Goal: Obtain resource: Download file/media

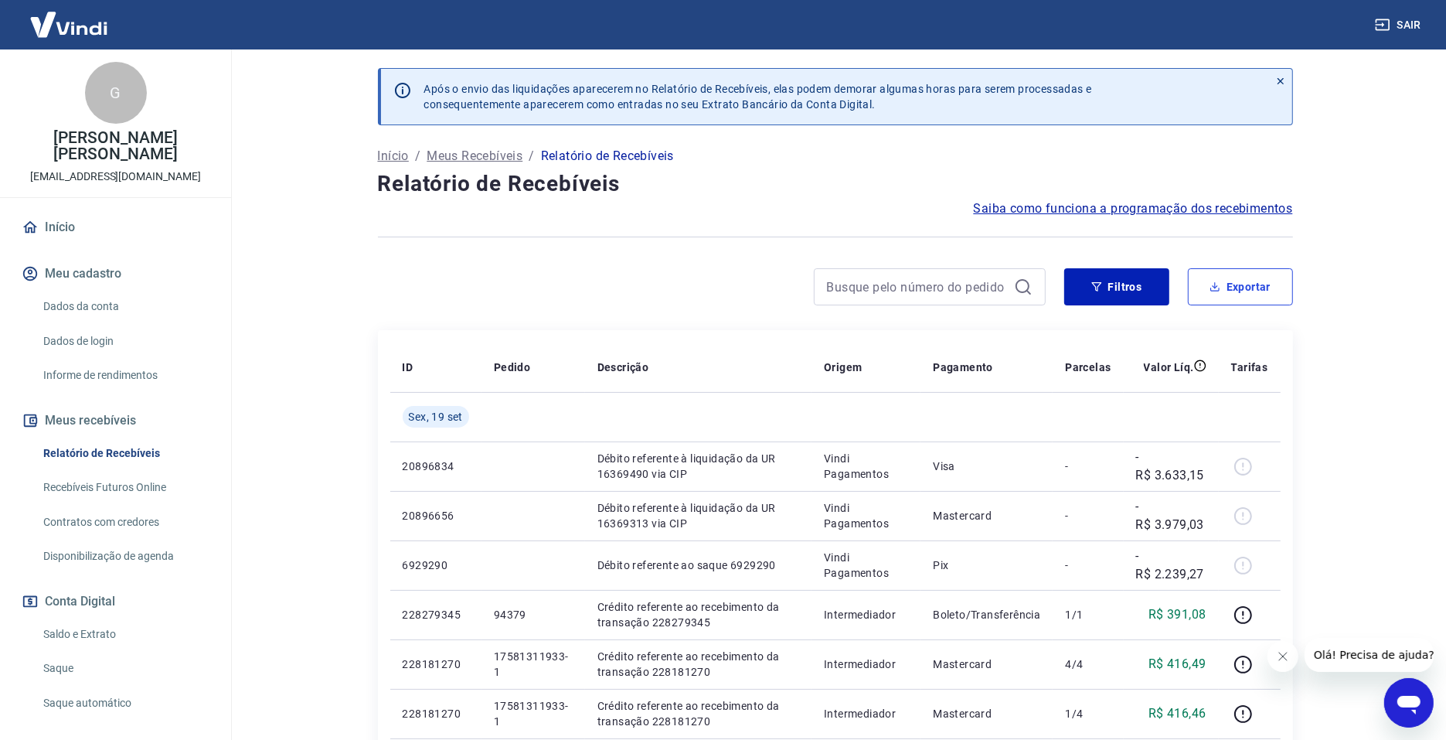
click at [1168, 292] on button "Exportar" at bounding box center [1240, 286] width 105 height 37
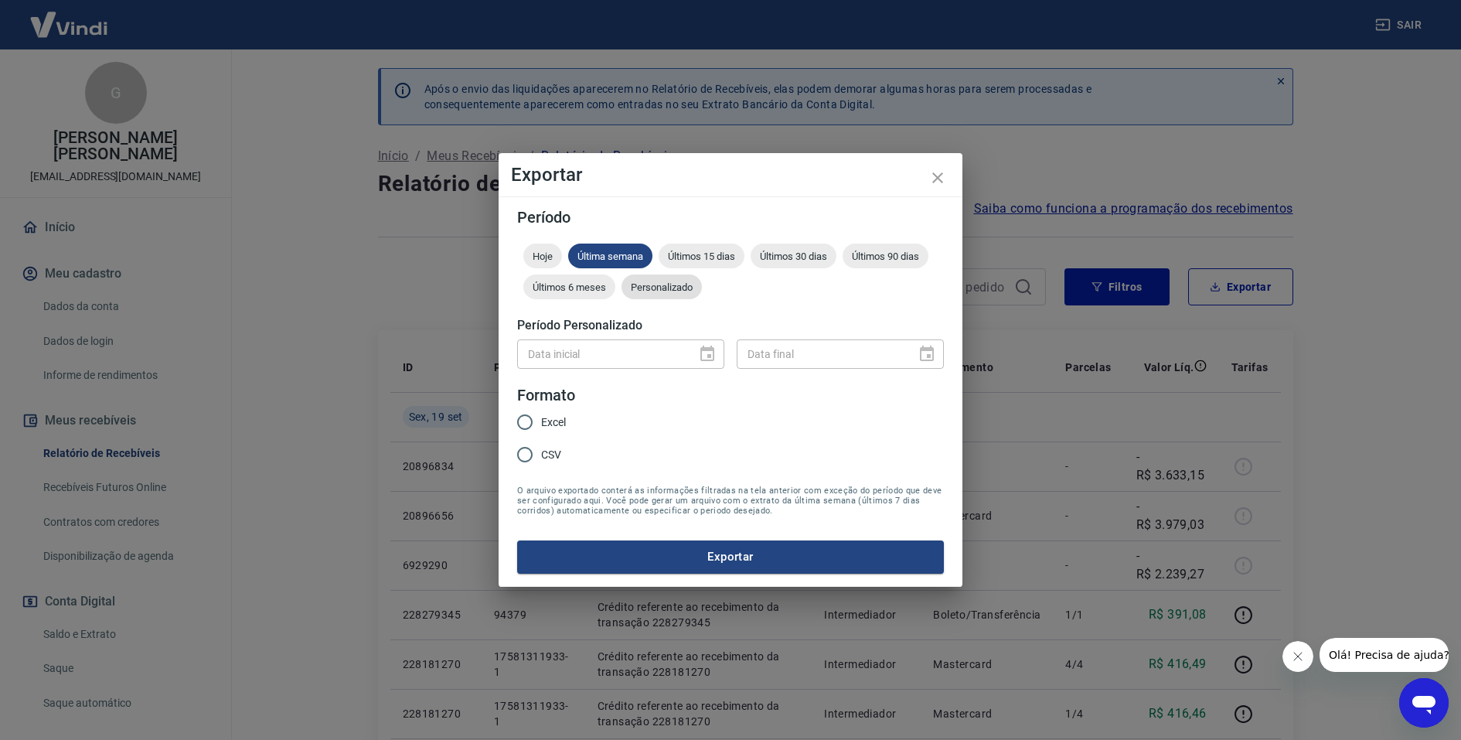
click at [643, 288] on span "Personalizado" at bounding box center [662, 287] width 80 height 12
click at [711, 354] on icon "Choose date" at bounding box center [707, 354] width 19 height 19
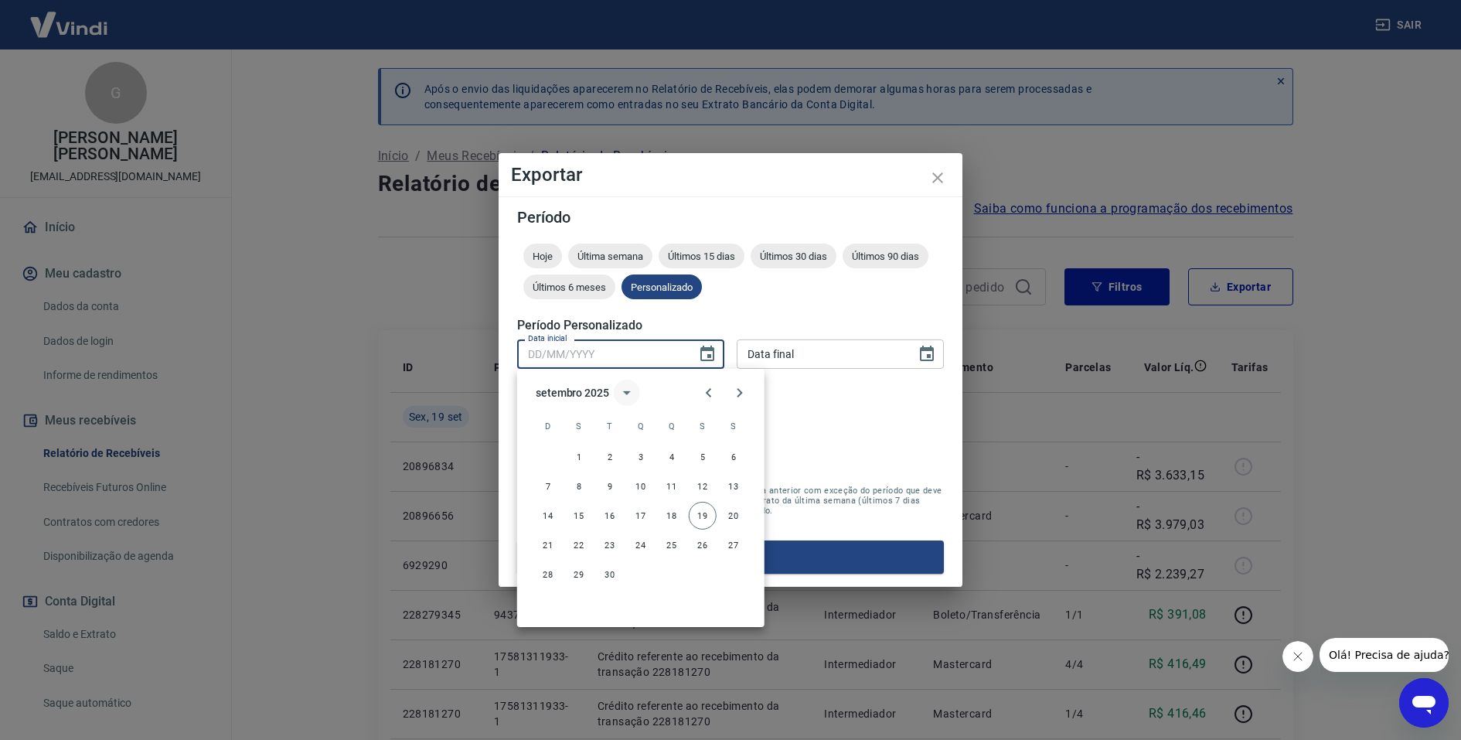
click at [628, 395] on icon "calendar view is open, switch to year view" at bounding box center [627, 392] width 19 height 19
click at [713, 485] on button "2023" at bounding box center [731, 482] width 56 height 28
click at [597, 392] on div "setembro 2023" at bounding box center [572, 392] width 73 height 16
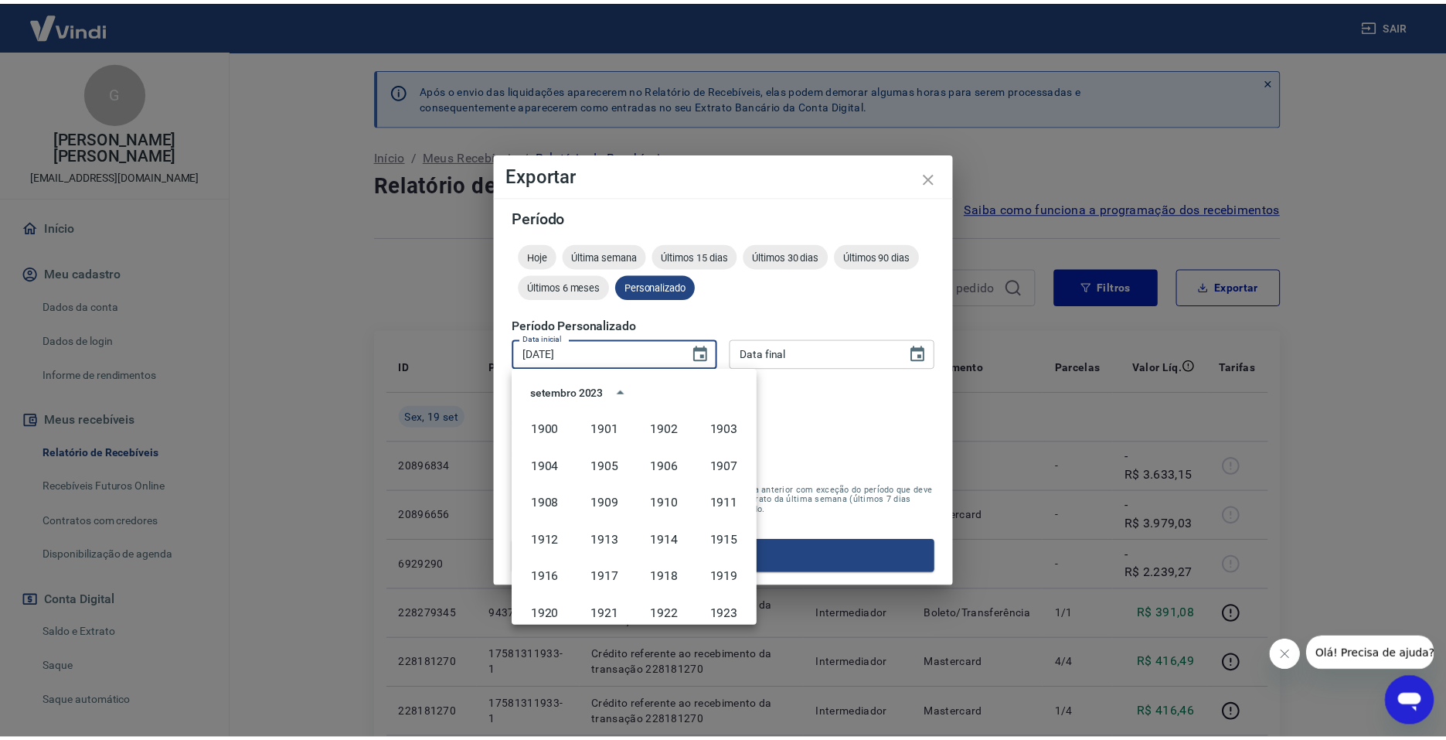
scroll to position [1023, 0]
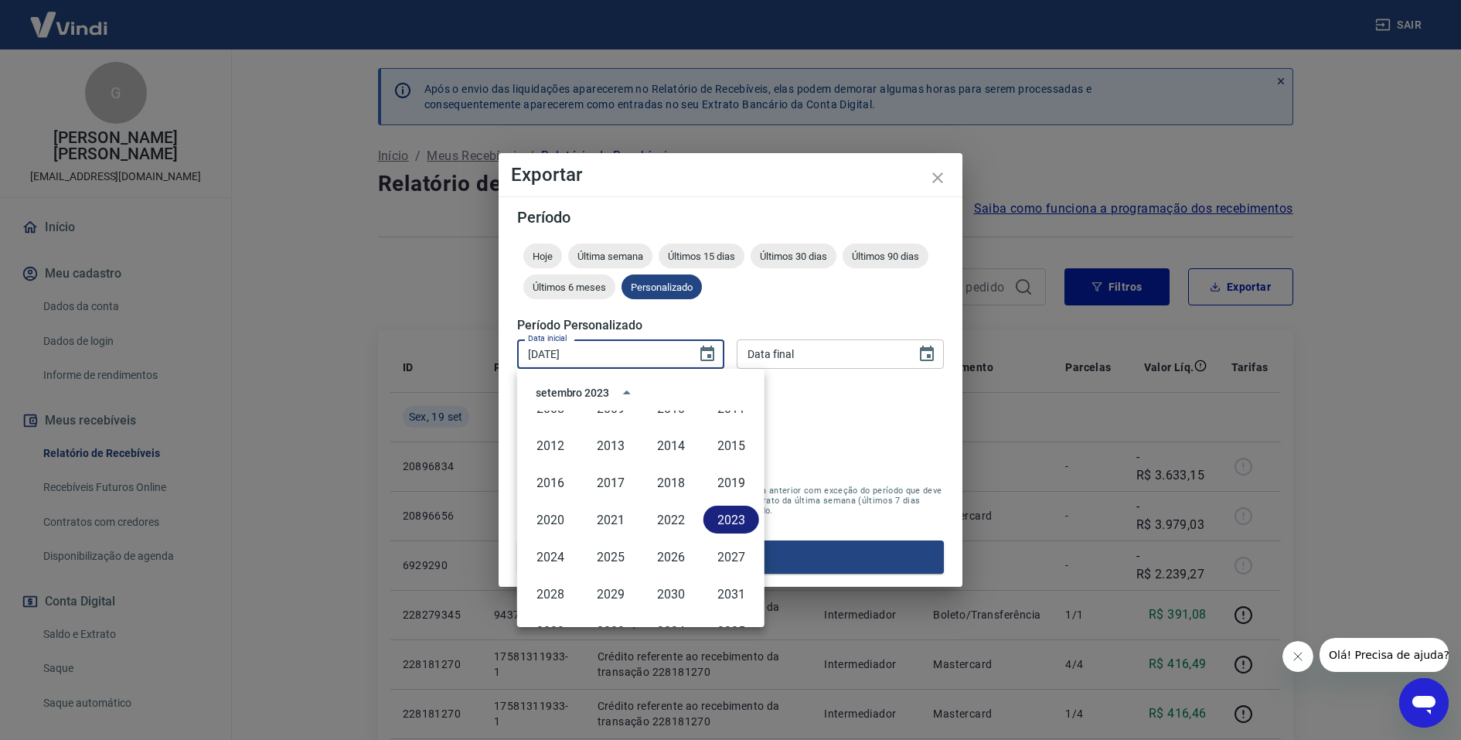
click at [717, 519] on button "2023" at bounding box center [731, 520] width 56 height 28
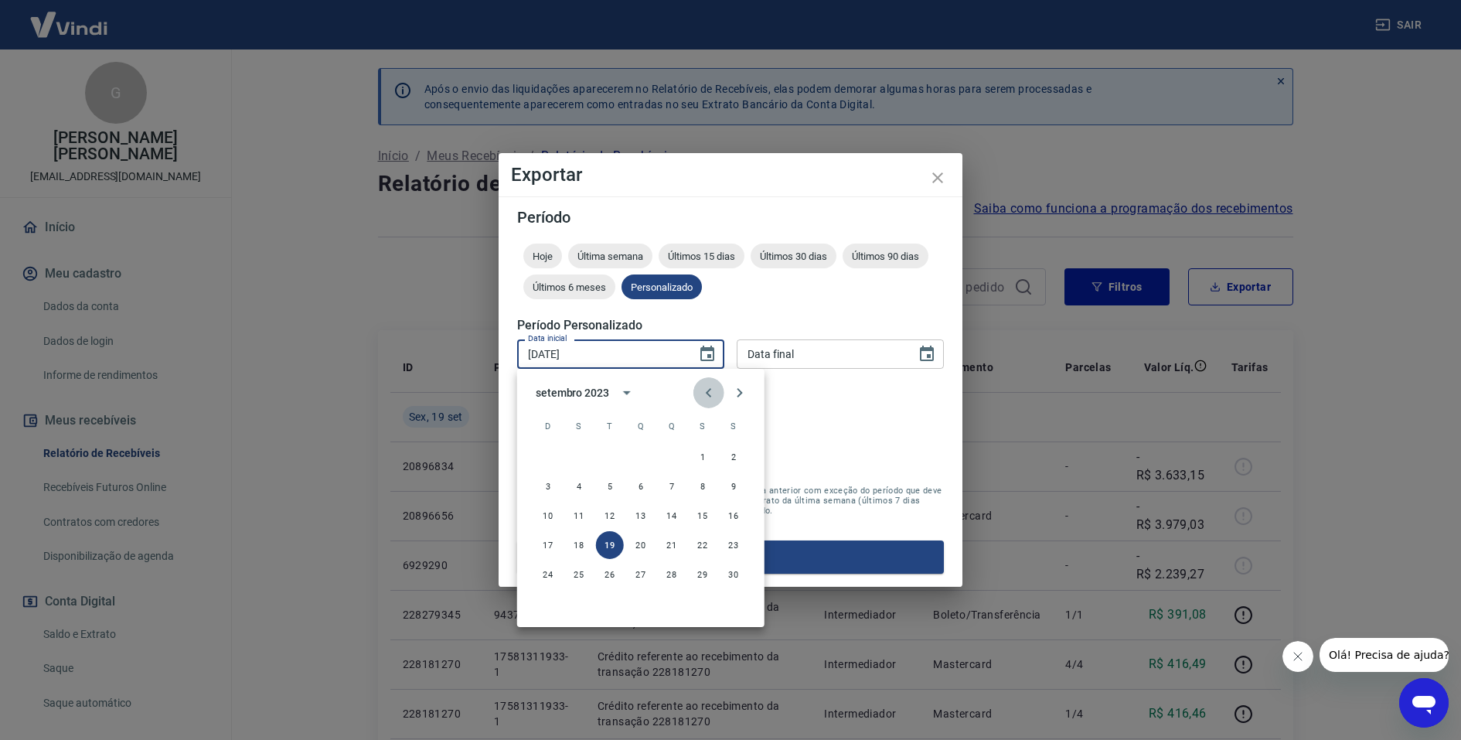
click at [711, 389] on icon "Previous month" at bounding box center [709, 392] width 19 height 19
click at [711, 390] on icon "Previous month" at bounding box center [709, 392] width 19 height 19
click at [711, 389] on icon "Previous month" at bounding box center [709, 392] width 19 height 19
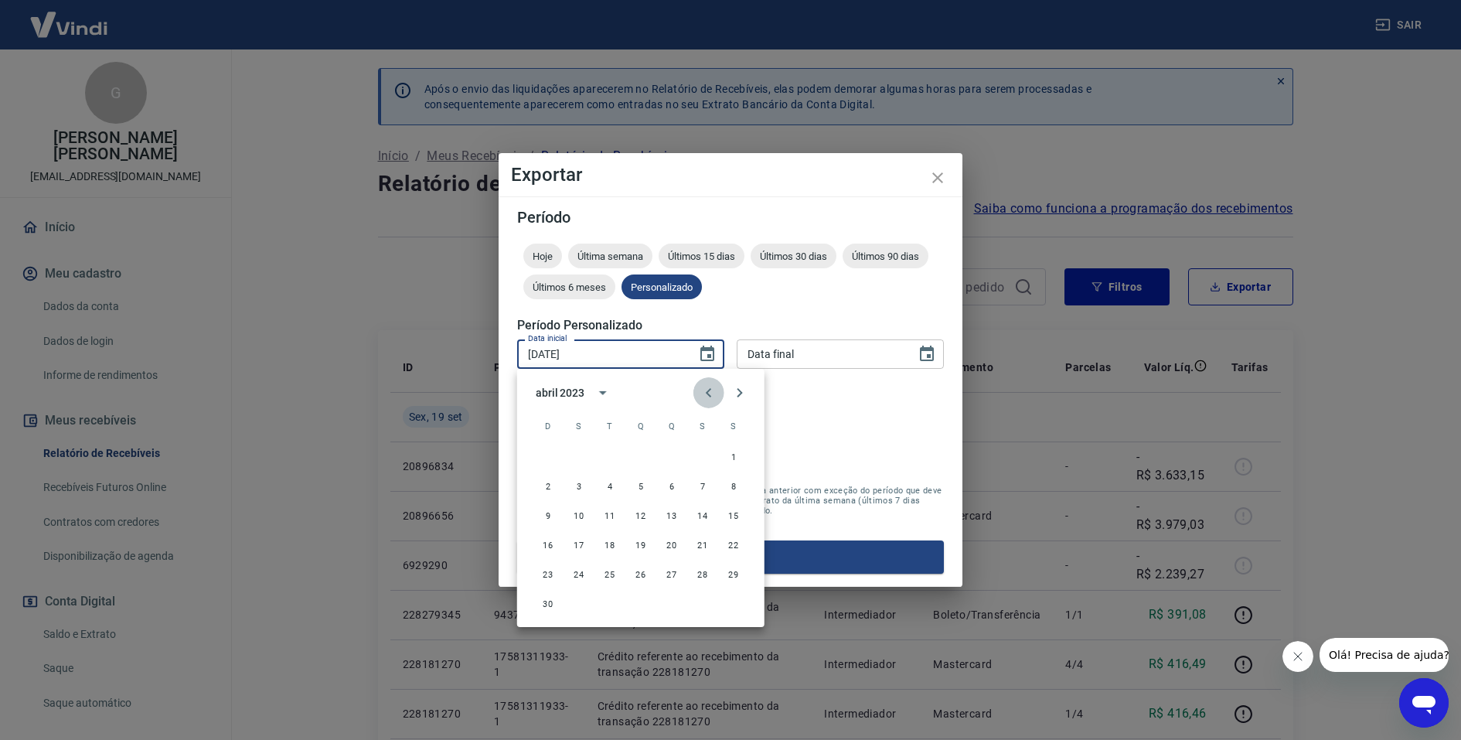
click at [711, 389] on icon "Previous month" at bounding box center [709, 392] width 19 height 19
click at [711, 388] on icon "Previous month" at bounding box center [709, 392] width 19 height 19
click at [711, 389] on icon "Previous month" at bounding box center [709, 392] width 19 height 19
click at [731, 390] on icon "Next month" at bounding box center [740, 392] width 19 height 19
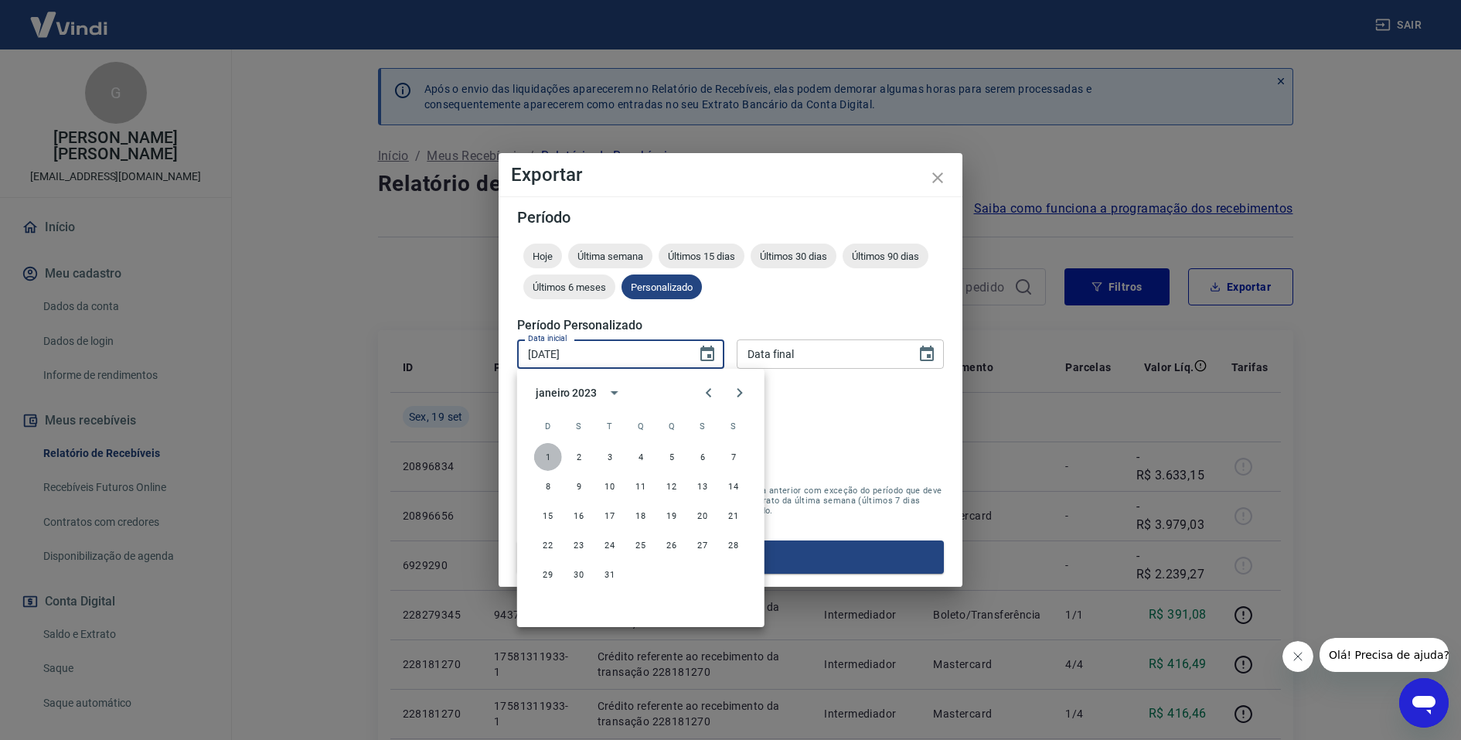
click at [543, 455] on button "1" at bounding box center [548, 457] width 28 height 28
type input "[DATE]"
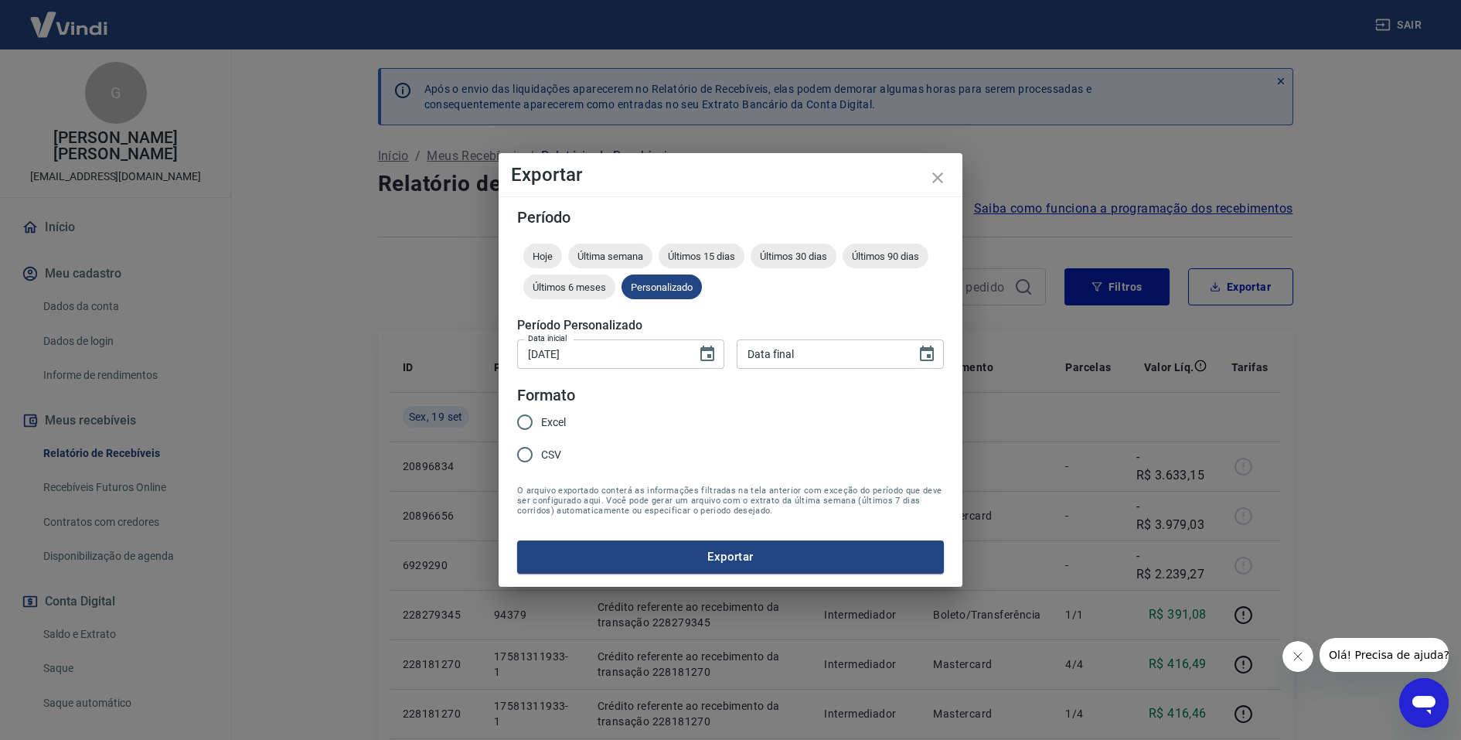
click at [558, 454] on span "CSV" at bounding box center [551, 455] width 20 height 16
click at [541, 454] on input "CSV" at bounding box center [525, 454] width 32 height 32
radio input "true"
click at [561, 422] on span "Excel" at bounding box center [553, 422] width 25 height 16
click at [541, 422] on input "Excel" at bounding box center [525, 422] width 32 height 32
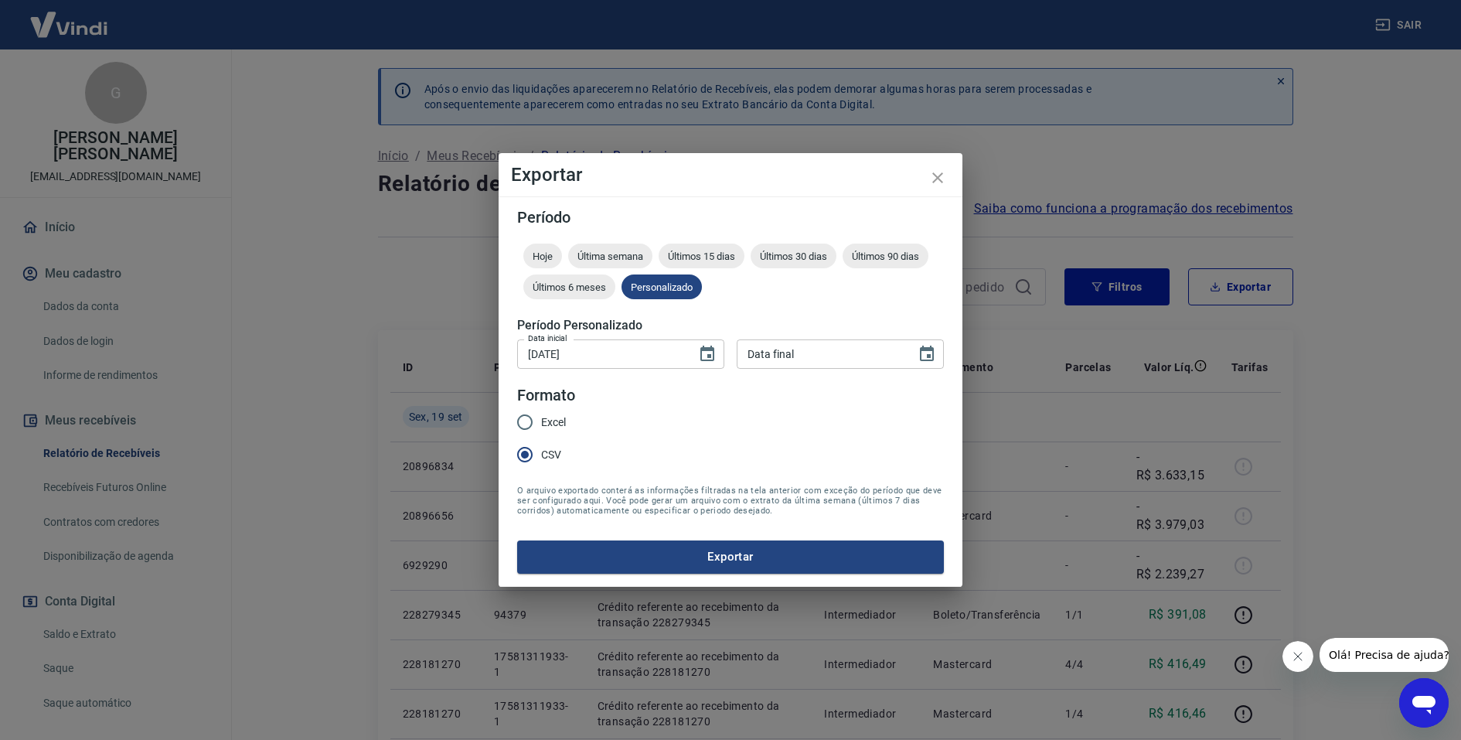
radio input "true"
click at [555, 456] on span "CSV" at bounding box center [551, 455] width 20 height 16
click at [541, 456] on input "CSV" at bounding box center [525, 454] width 32 height 32
radio input "true"
click at [839, 368] on div "Data inicial [DATE] Data inicial Data final Data final" at bounding box center [730, 352] width 427 height 38
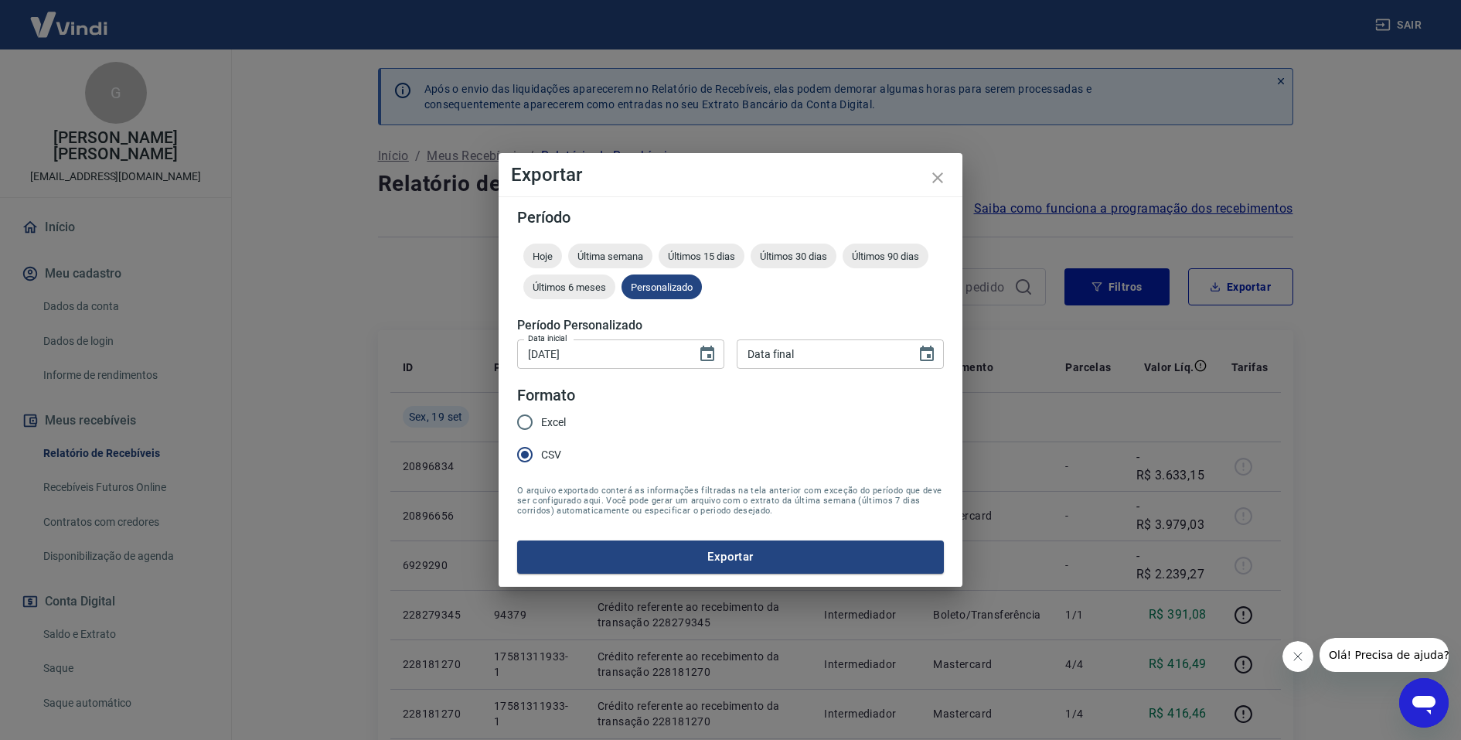
type input "DD/MM/YYYY"
drag, startPoint x: 839, startPoint y: 366, endPoint x: 830, endPoint y: 366, distance: 8.5
click at [837, 366] on input "DD/MM/YYYY" at bounding box center [821, 353] width 169 height 29
click at [933, 359] on icon "Choose date" at bounding box center [927, 353] width 14 height 15
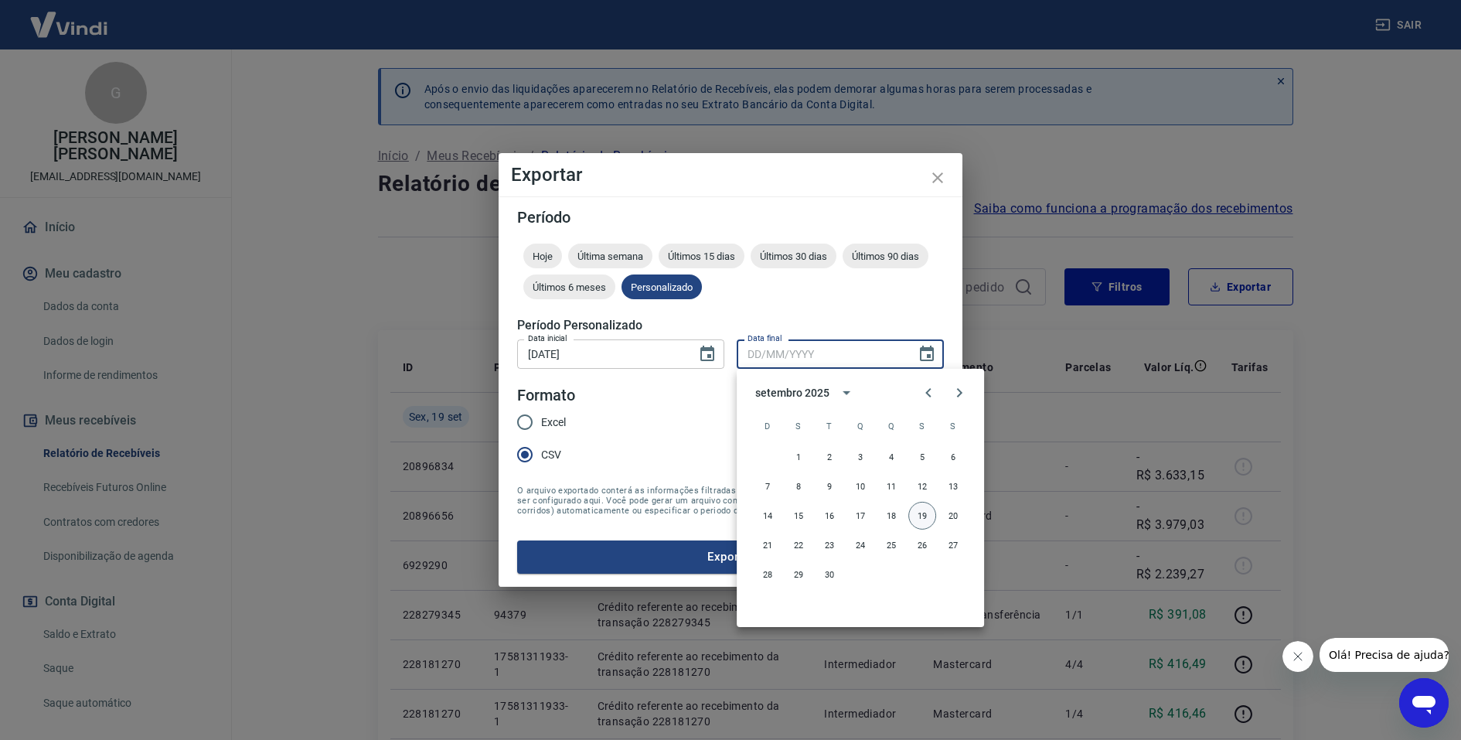
click at [918, 511] on button "19" at bounding box center [922, 516] width 28 height 28
type input "[DATE]"
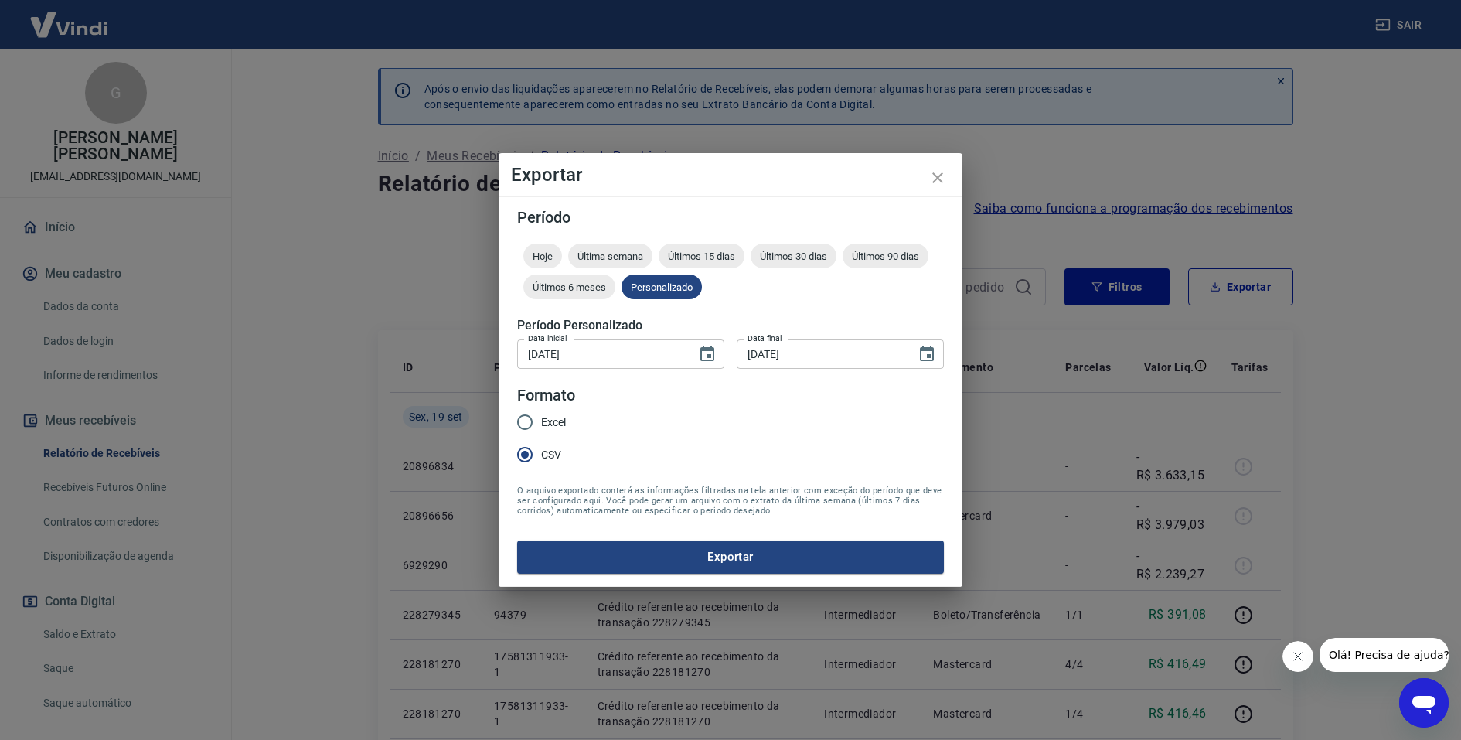
click at [887, 545] on button "Exportar" at bounding box center [730, 556] width 427 height 32
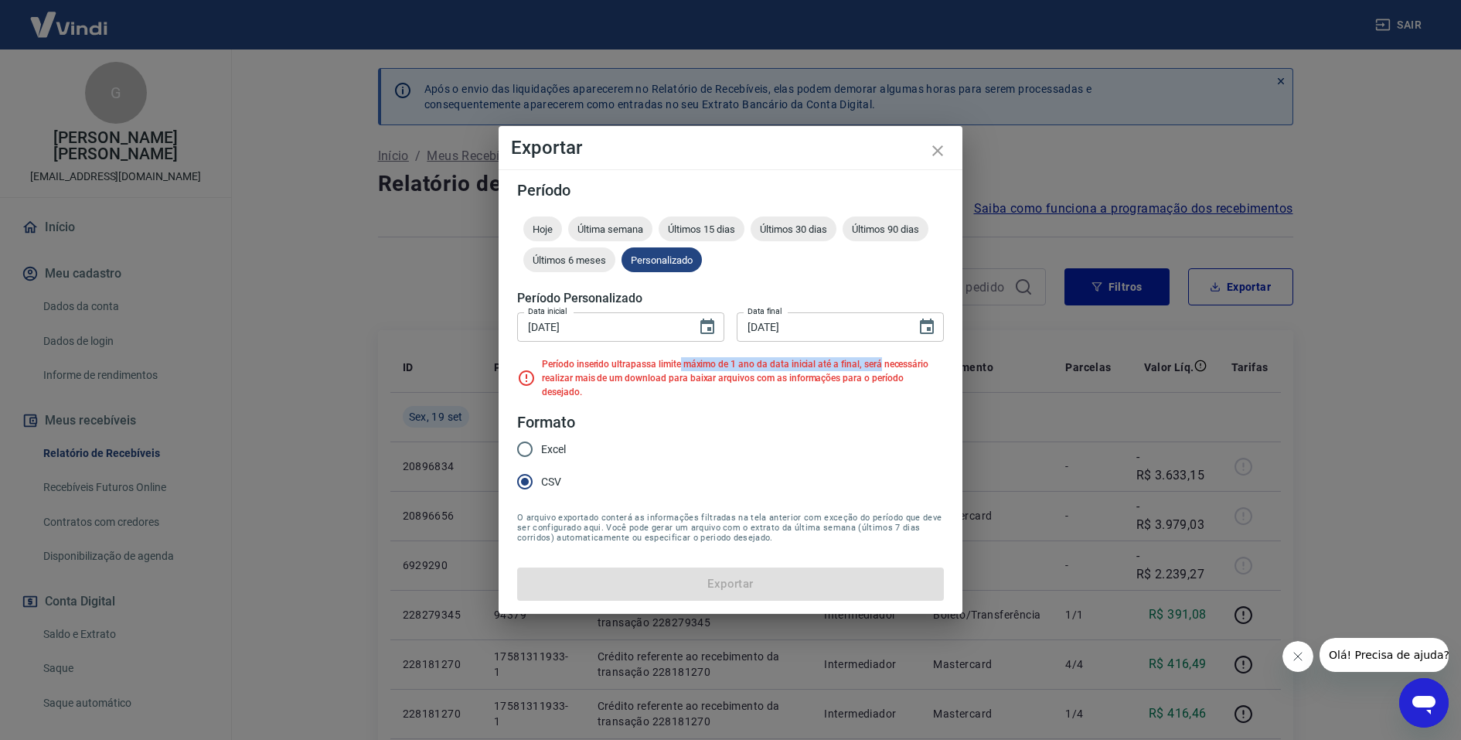
drag, startPoint x: 679, startPoint y: 373, endPoint x: 876, endPoint y: 375, distance: 197.1
click at [876, 375] on p "Período inserido ultrapassa limite máximo de 1 ano da data inicial até a final,…" at bounding box center [743, 378] width 402 height 42
click at [941, 158] on icon "close" at bounding box center [937, 150] width 19 height 19
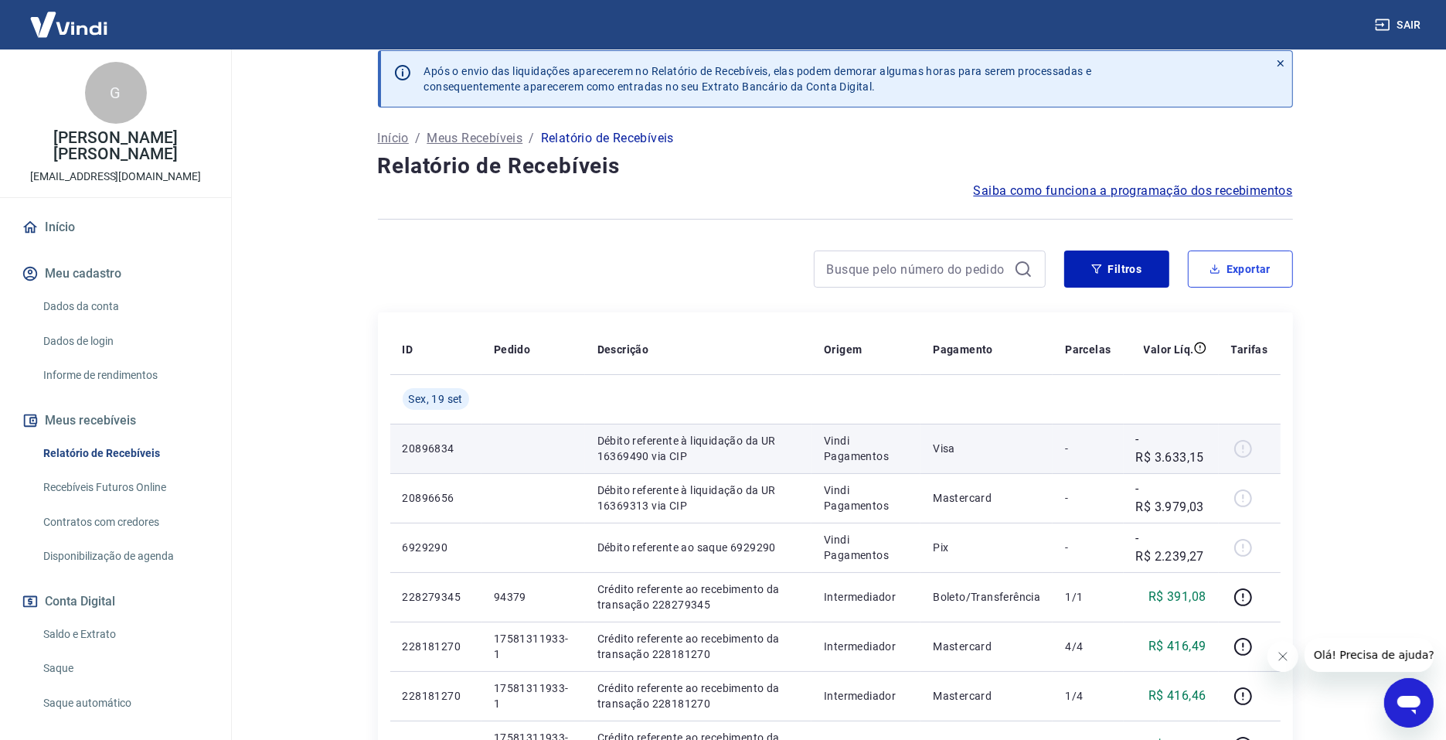
scroll to position [0, 0]
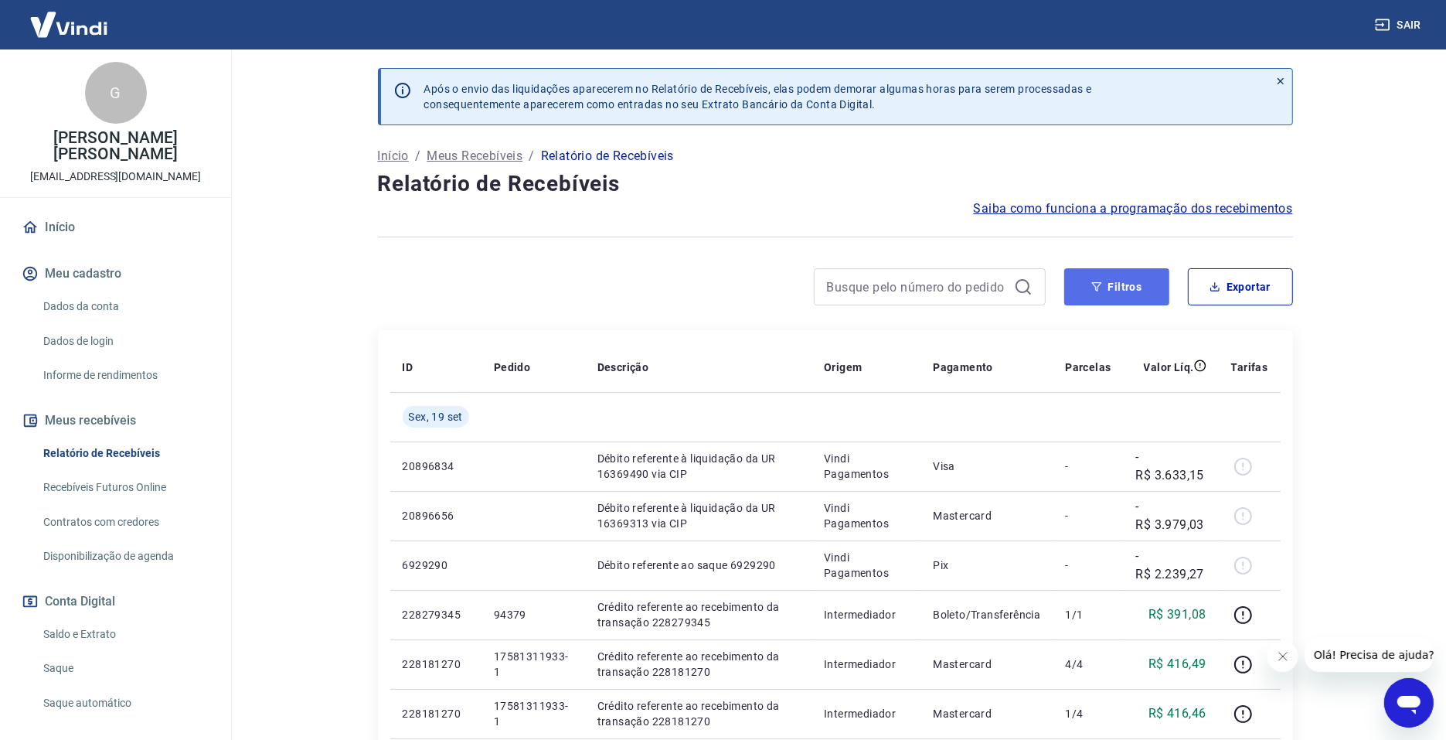
click at [1095, 281] on icon "button" at bounding box center [1097, 286] width 11 height 11
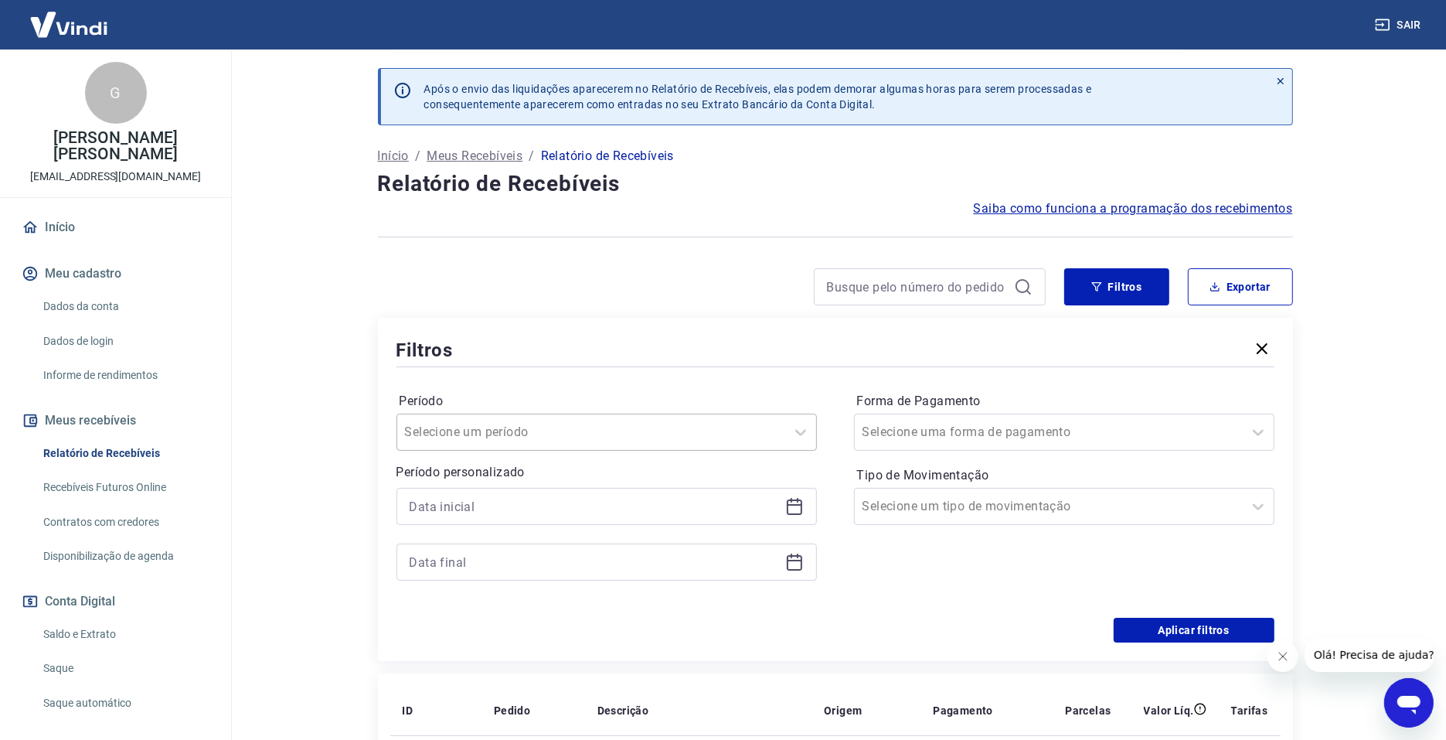
click at [639, 438] on div at bounding box center [591, 432] width 373 height 22
click at [900, 591] on div "Período Selecione um período Período personalizado Forma de Pagamento Selecione…" at bounding box center [836, 493] width 878 height 247
click at [615, 490] on div at bounding box center [607, 506] width 421 height 37
click at [614, 499] on input at bounding box center [595, 506] width 370 height 23
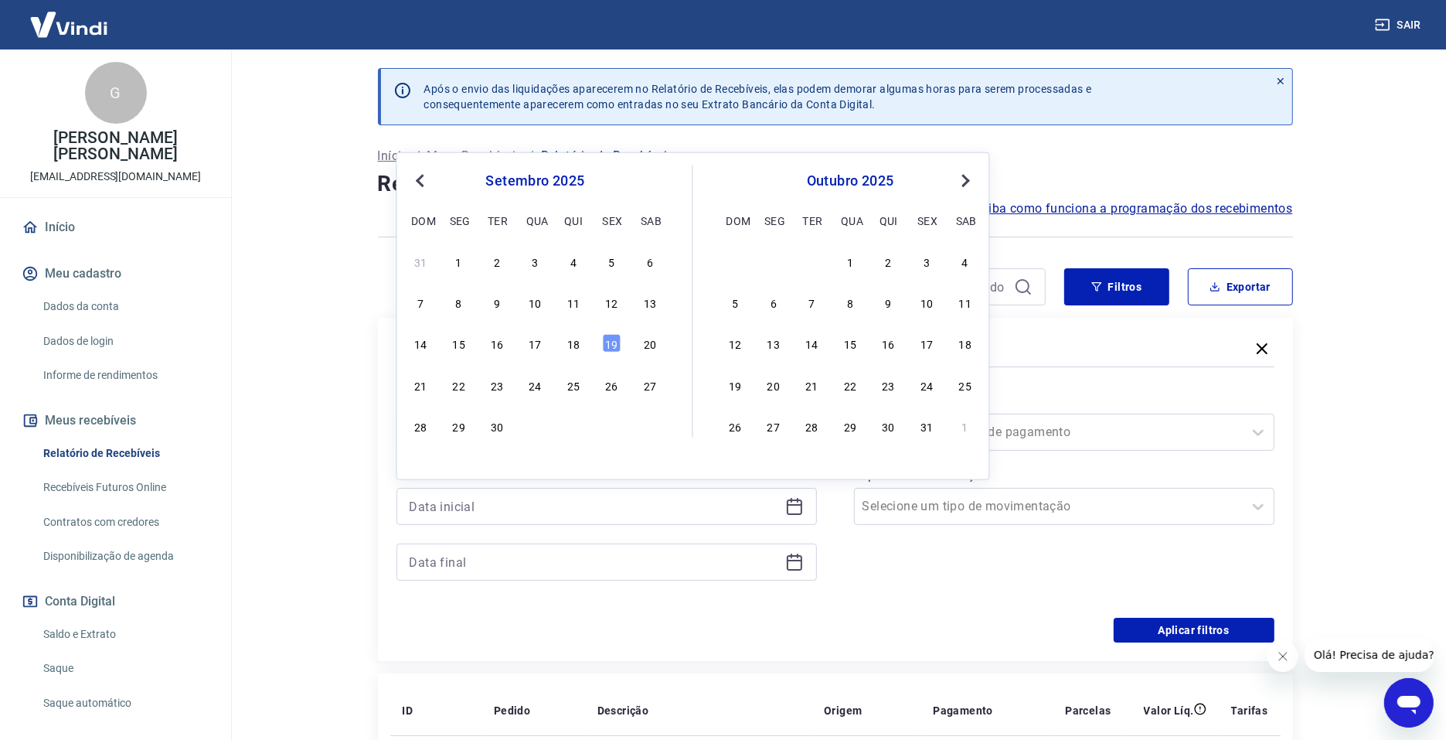
click at [459, 264] on div "1" at bounding box center [459, 261] width 19 height 19
type input "[DATE]"
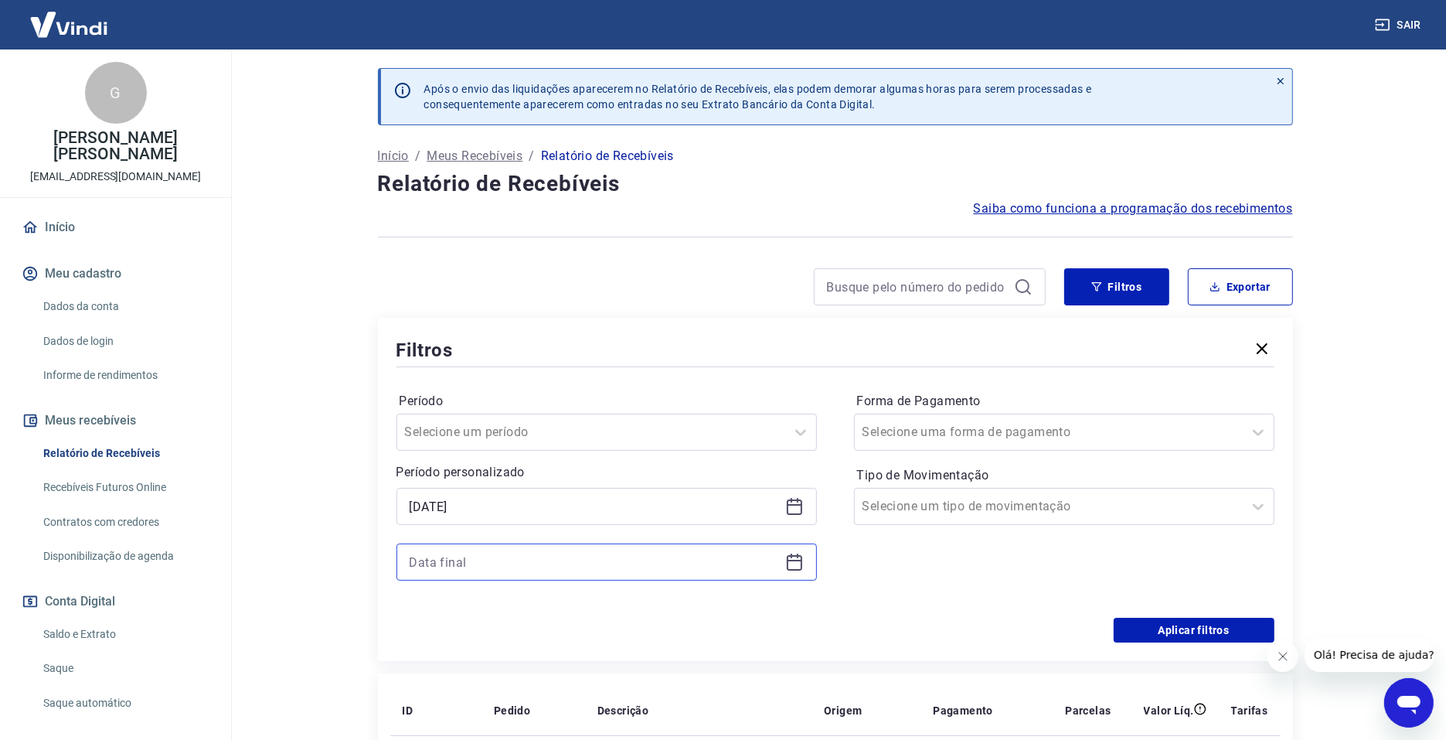
click at [581, 570] on input at bounding box center [595, 561] width 370 height 23
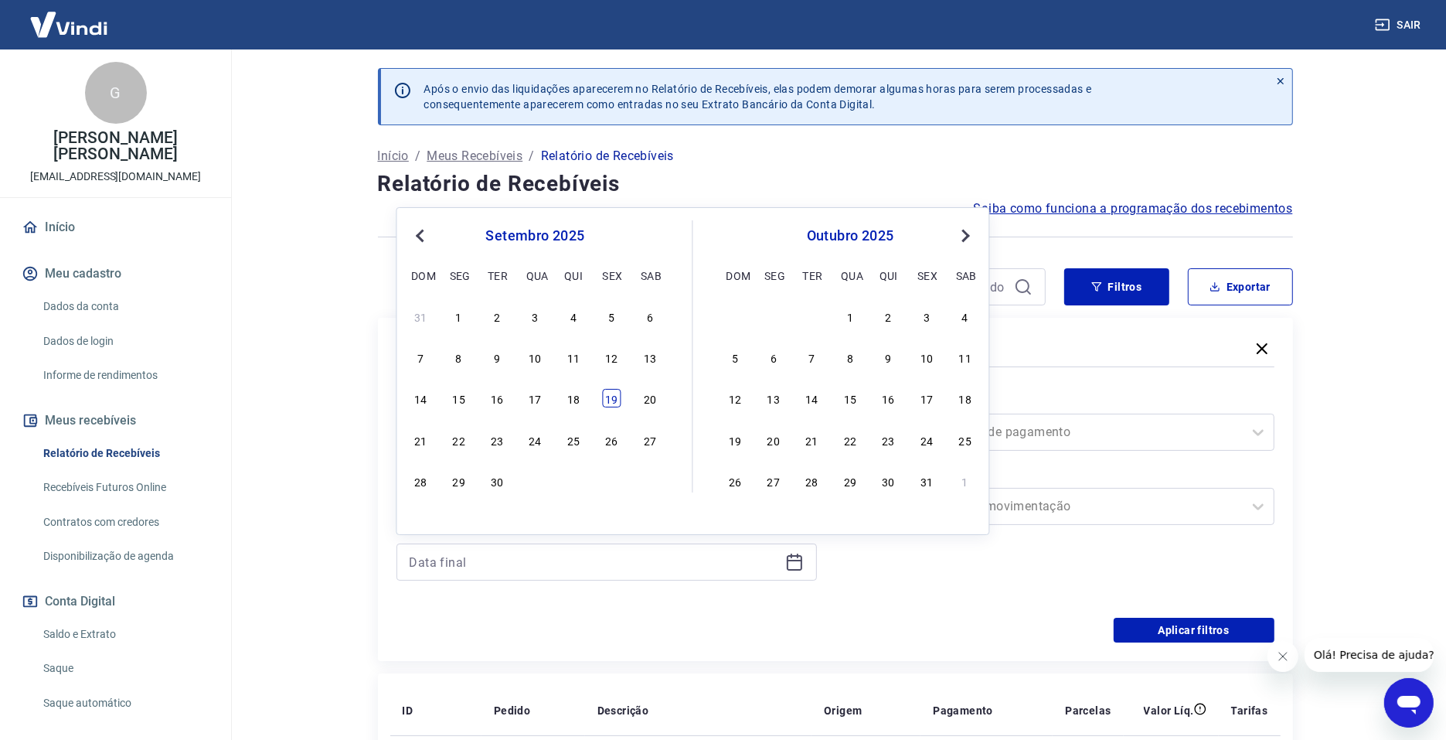
drag, startPoint x: 613, startPoint y: 397, endPoint x: 811, endPoint y: 417, distance: 198.9
click at [613, 397] on div "19" at bounding box center [612, 398] width 19 height 19
type input "[DATE]"
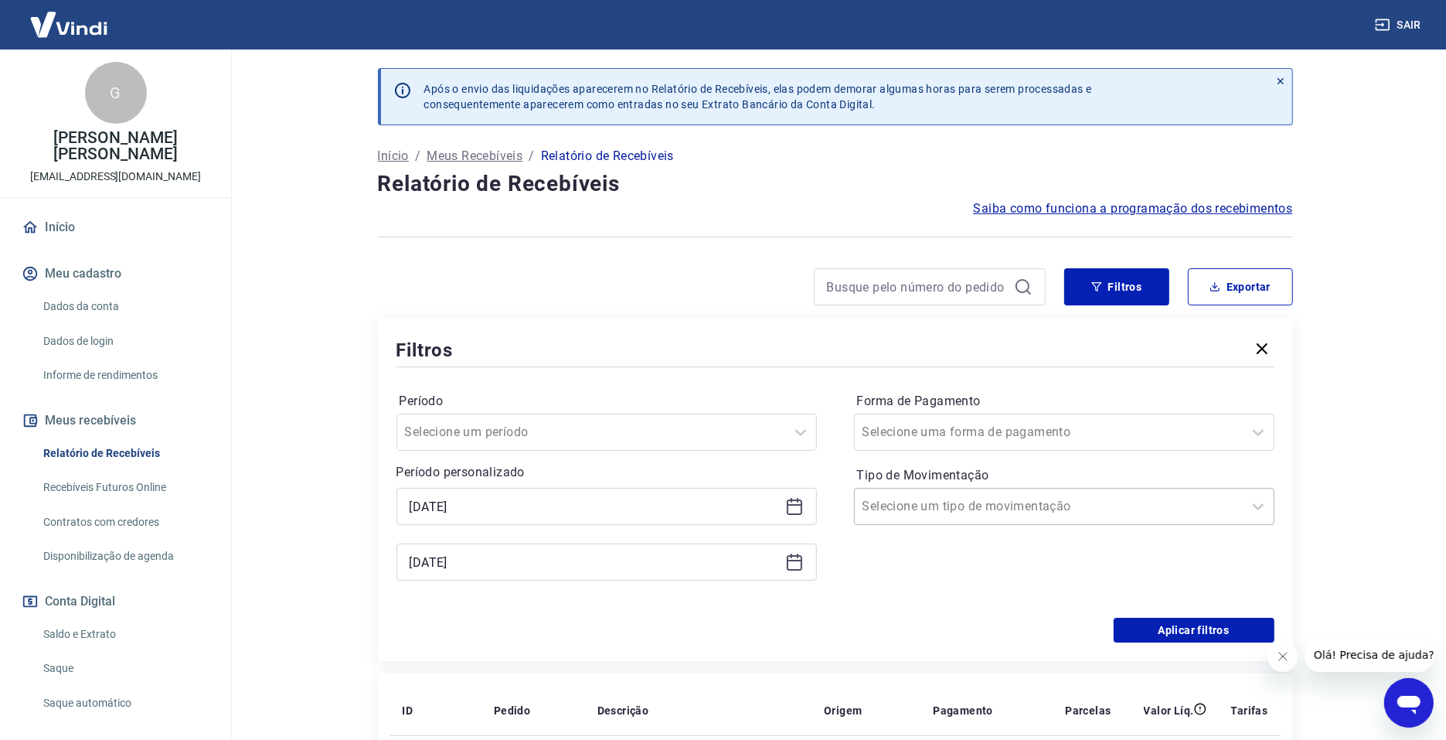
click at [1051, 514] on div at bounding box center [1049, 507] width 373 height 22
click at [948, 461] on div "Forma de Pagamento Selecione uma forma de pagamento Tipo de Movimentação option…" at bounding box center [1064, 494] width 421 height 210
click at [1168, 591] on button "Aplicar filtros" at bounding box center [1194, 630] width 161 height 25
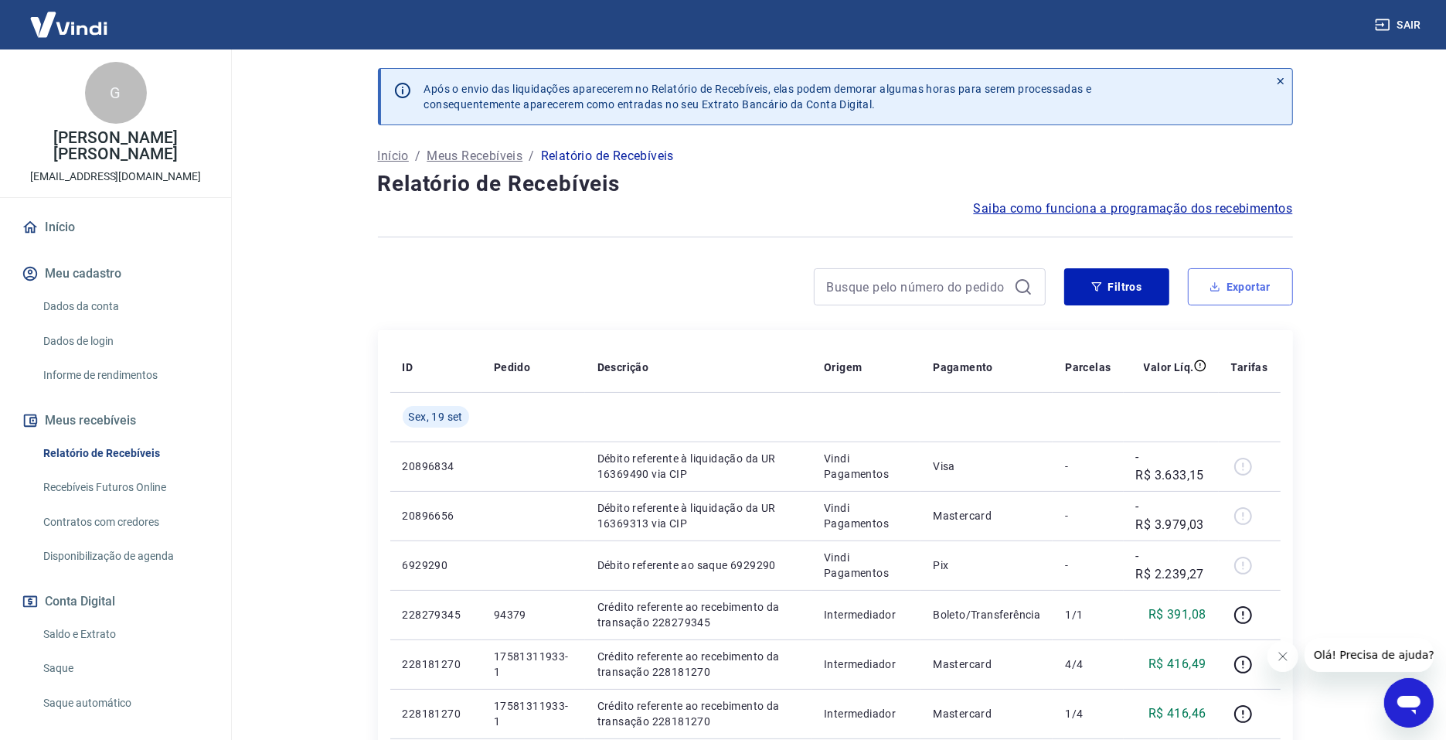
click at [1168, 288] on button "Exportar" at bounding box center [1240, 286] width 105 height 37
type input "[DATE]"
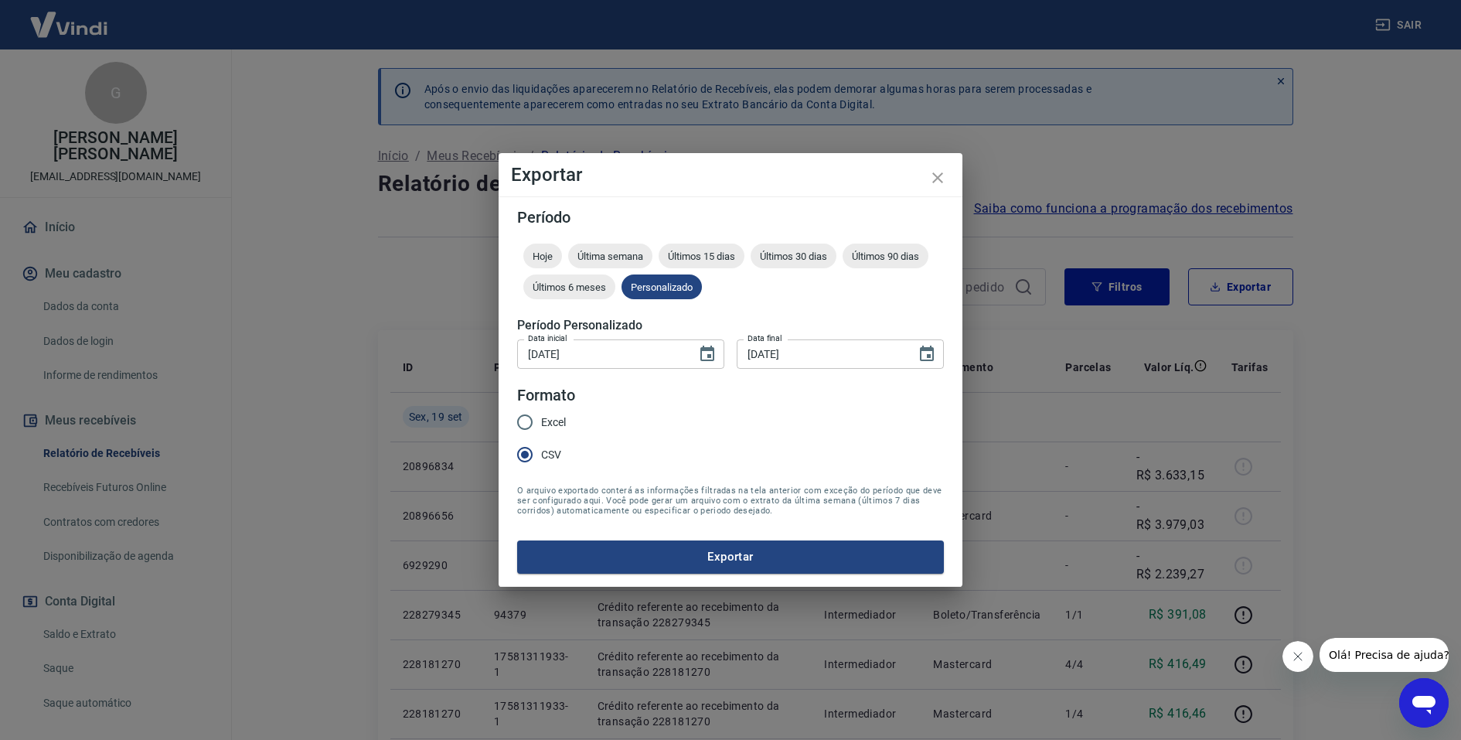
click at [792, 554] on button "Exportar" at bounding box center [730, 556] width 427 height 32
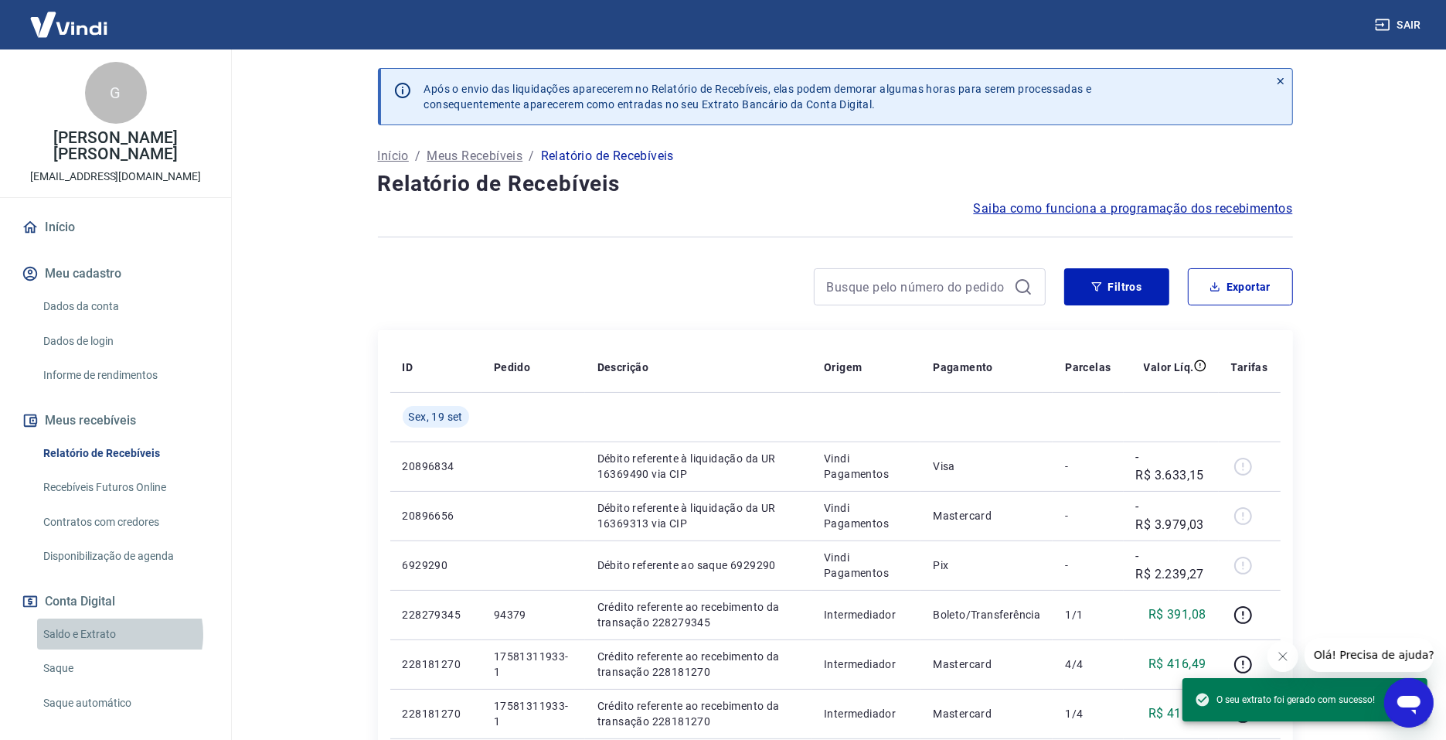
click at [119, 591] on link "Saldo e Extrato" at bounding box center [124, 634] width 175 height 32
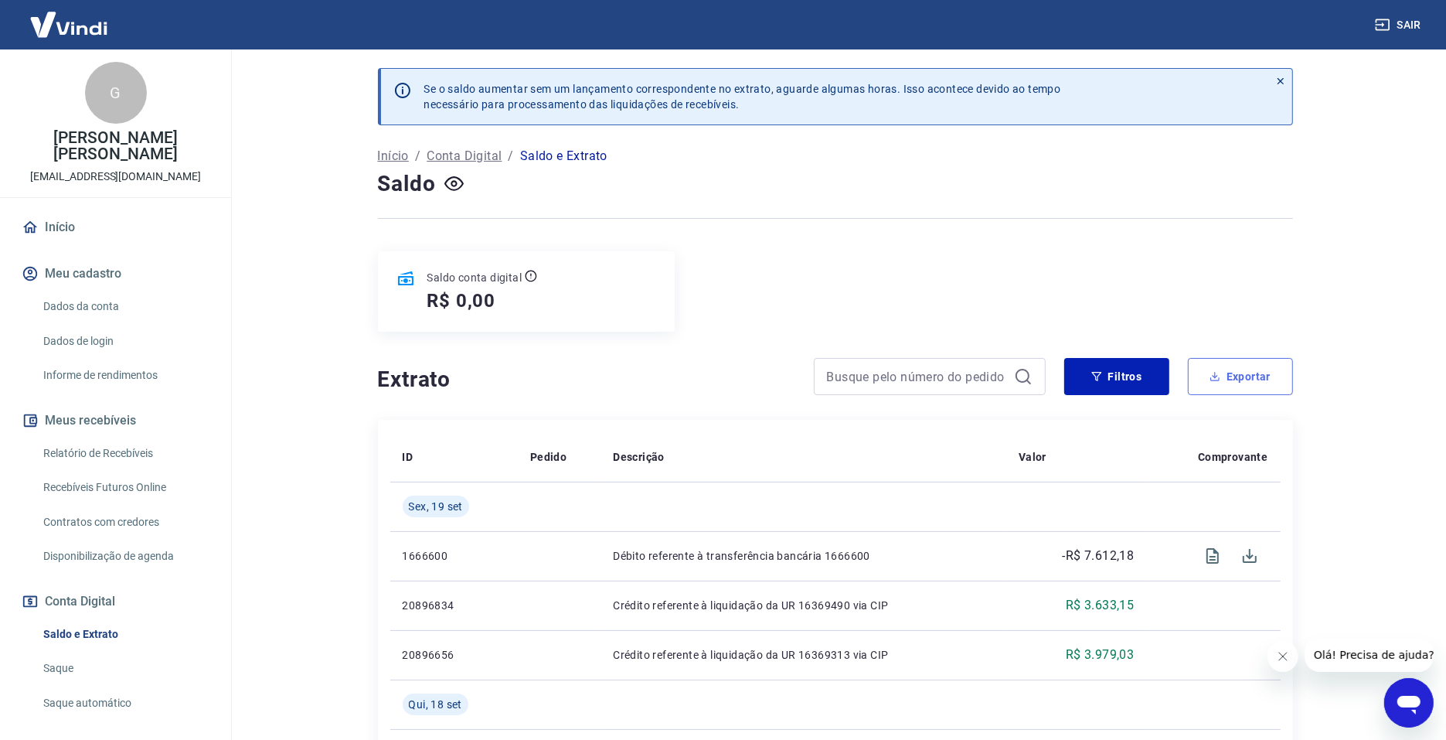
click at [1168, 376] on button "Exportar" at bounding box center [1240, 376] width 105 height 37
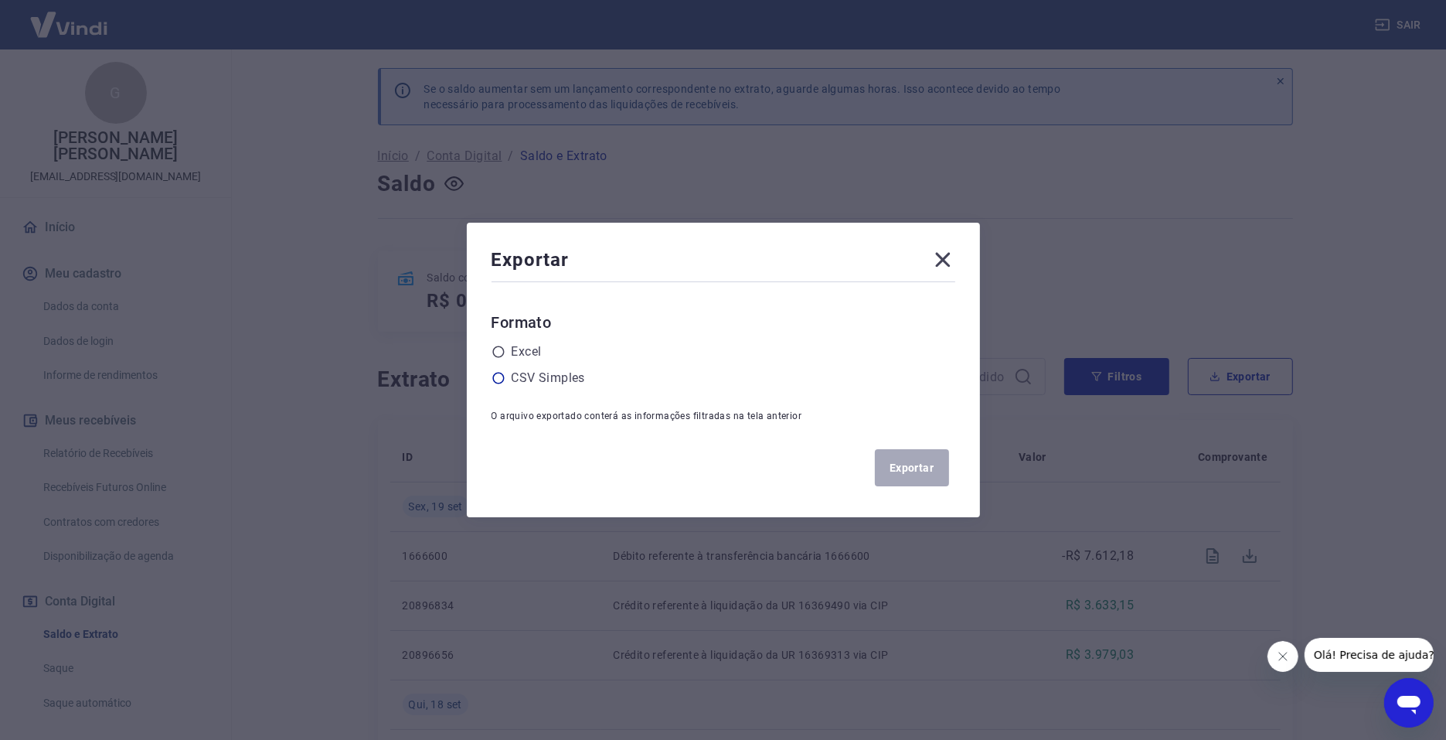
click at [541, 371] on label "CSV Simples" at bounding box center [548, 378] width 73 height 19
click at [0, 0] on input "radio" at bounding box center [0, 0] width 0 height 0
click at [916, 458] on button "Exportar" at bounding box center [912, 467] width 74 height 37
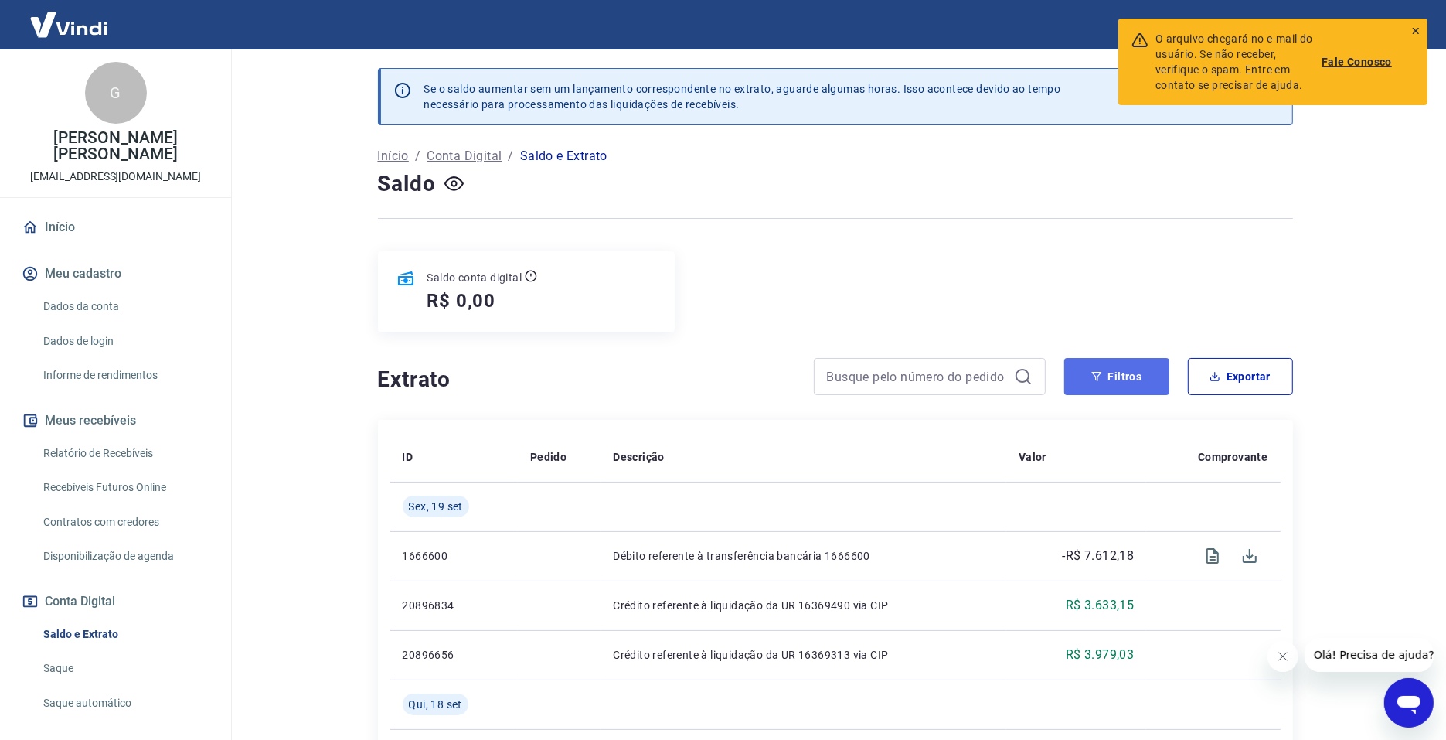
click at [1105, 370] on button "Filtros" at bounding box center [1116, 376] width 105 height 37
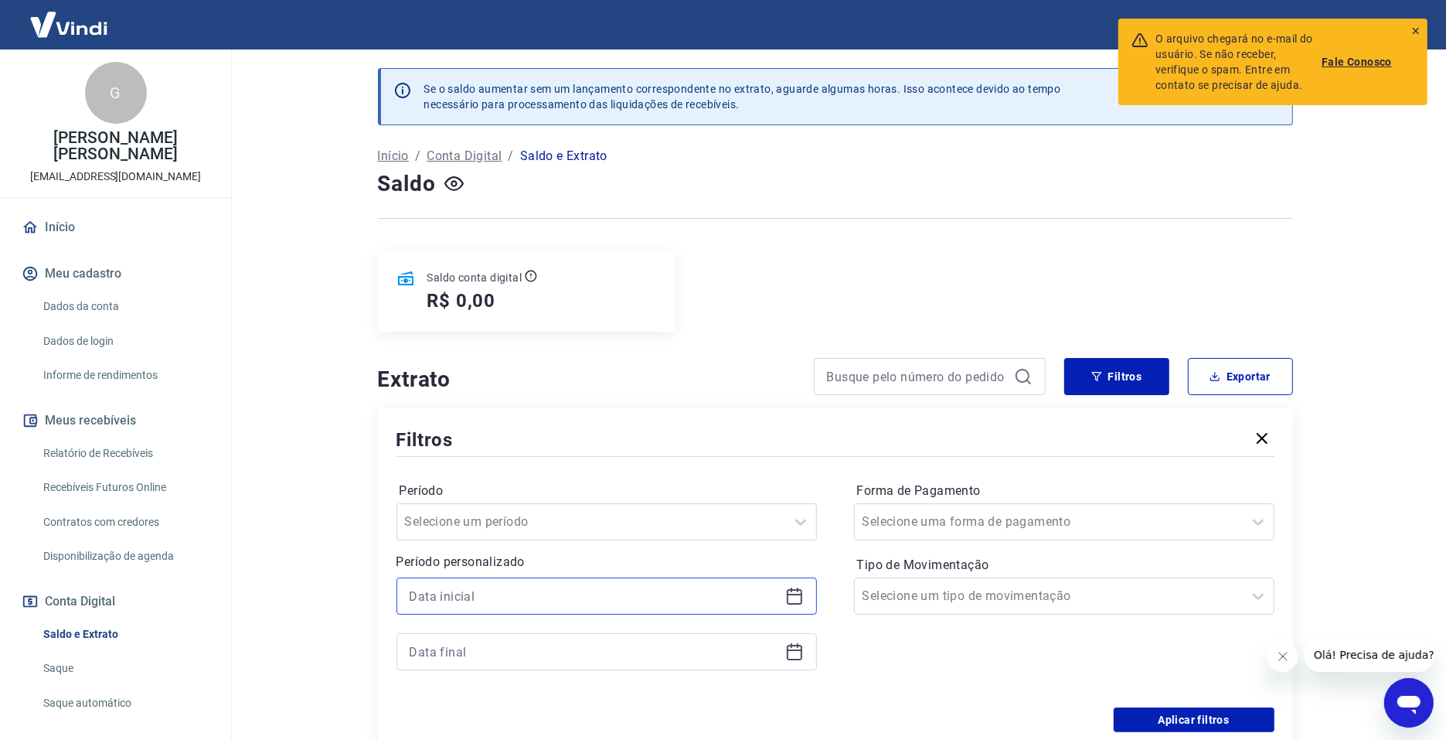
click at [701, 591] on input at bounding box center [595, 595] width 370 height 23
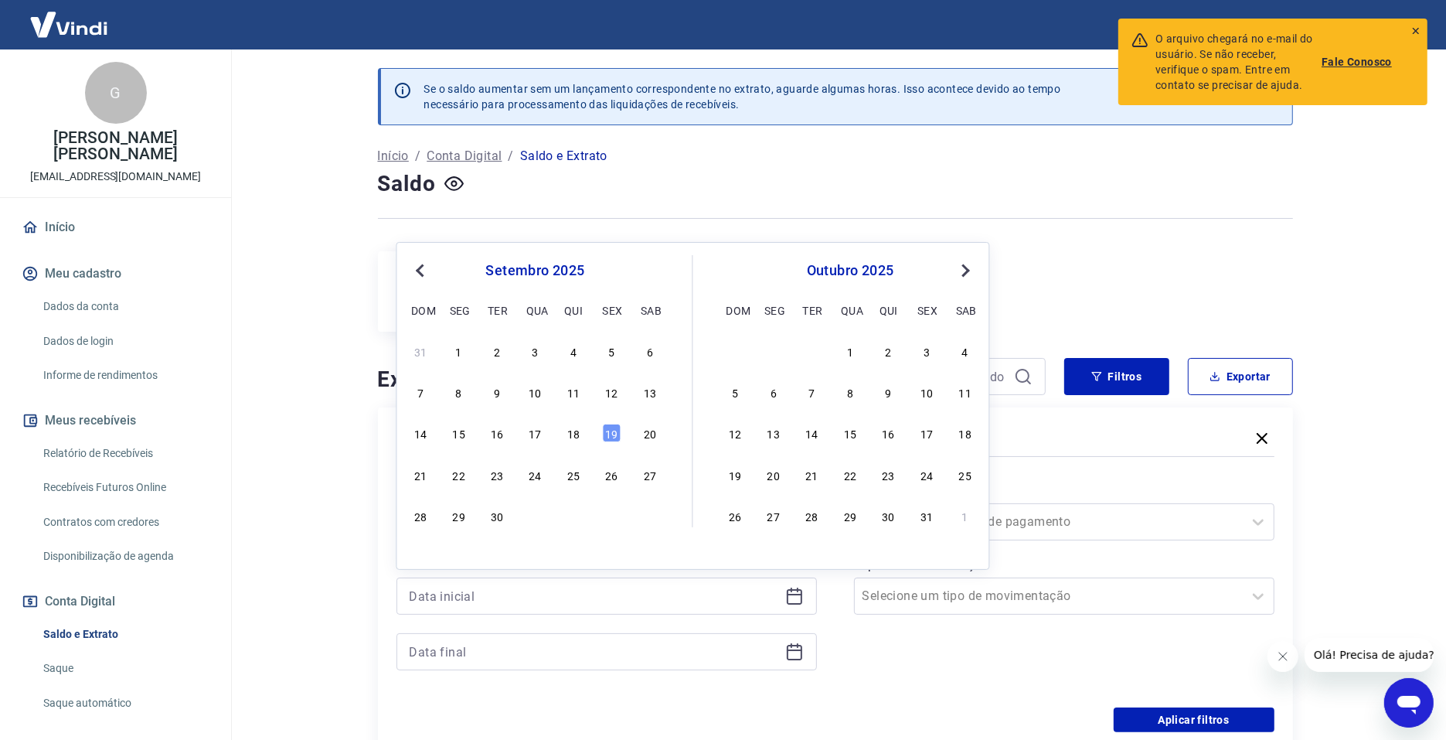
click at [451, 354] on div "1" at bounding box center [459, 351] width 19 height 19
type input "[DATE]"
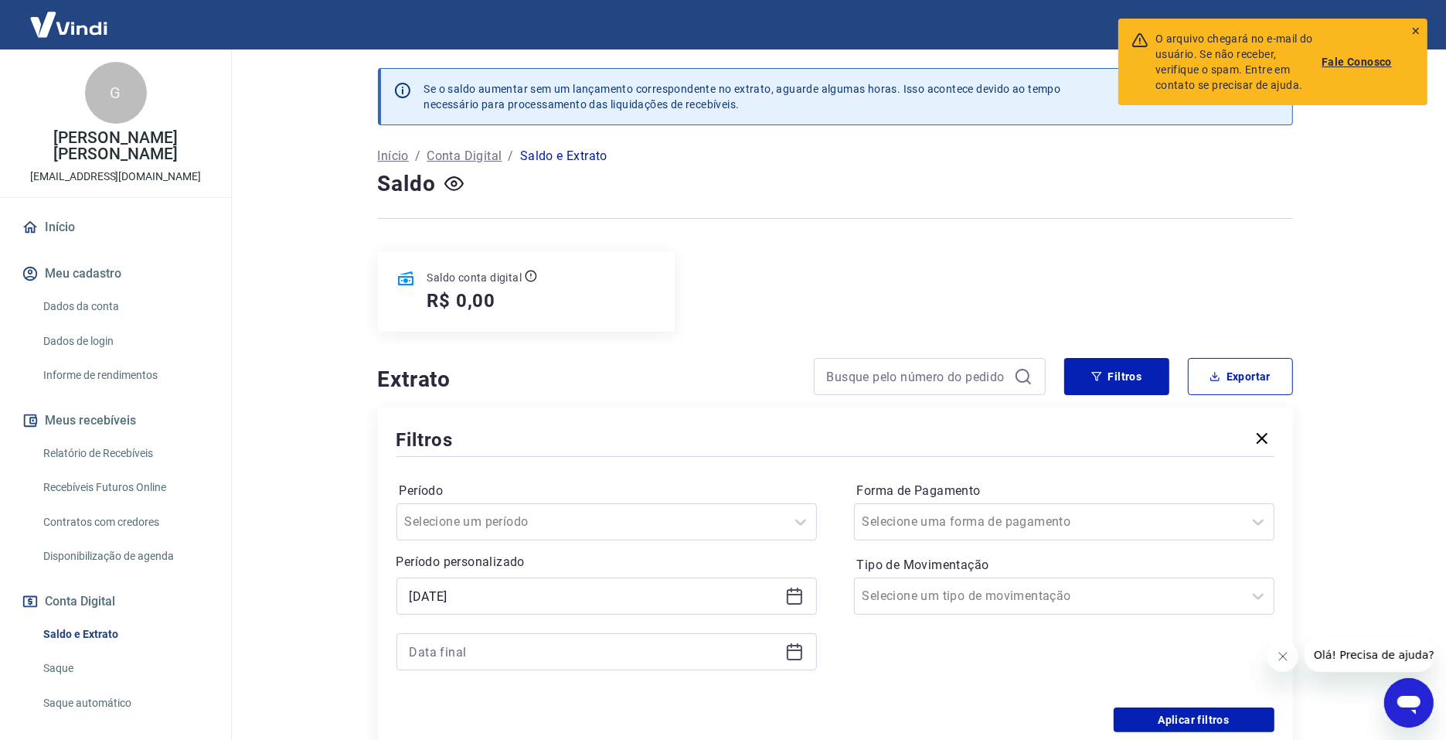
click at [782, 591] on div at bounding box center [607, 651] width 421 height 37
click at [789, 591] on icon at bounding box center [794, 651] width 19 height 19
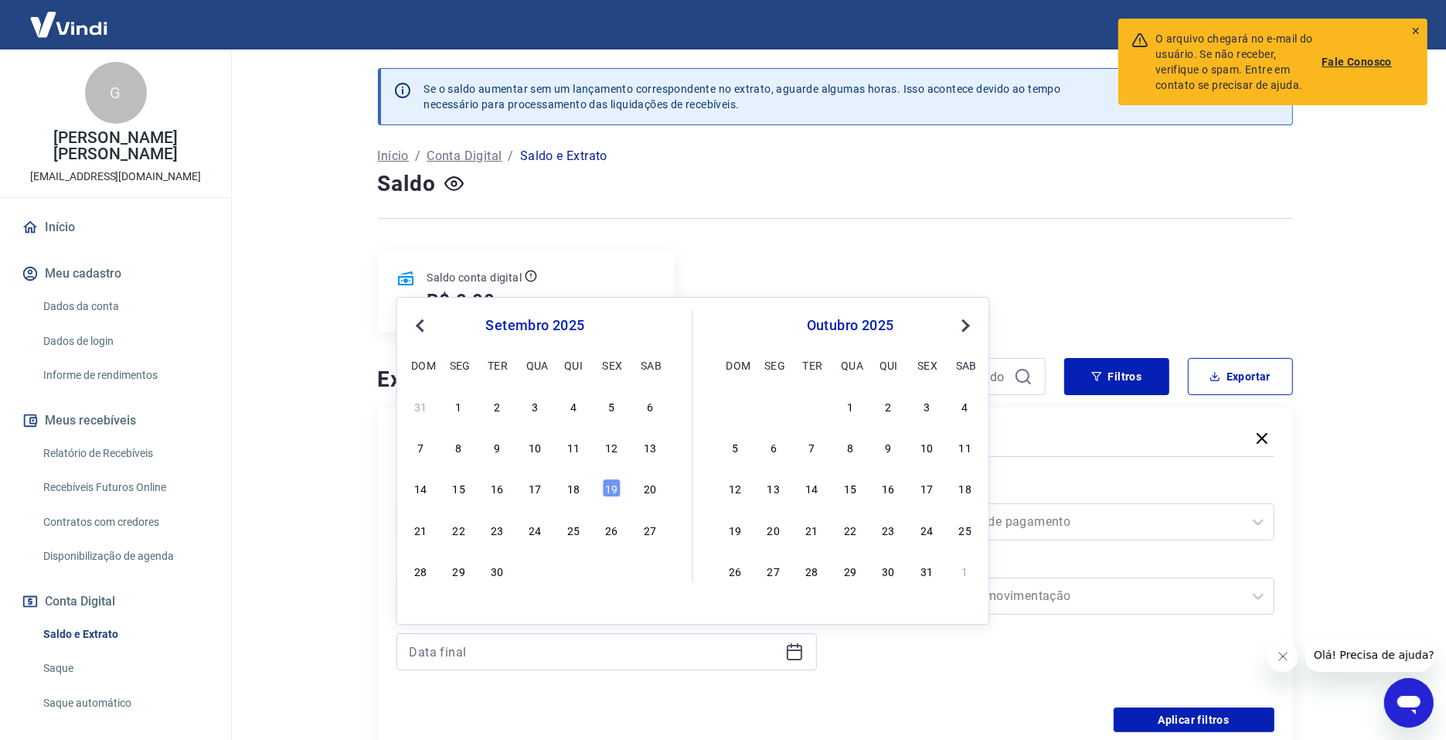
click at [611, 489] on div "19" at bounding box center [612, 488] width 19 height 19
type input "[DATE]"
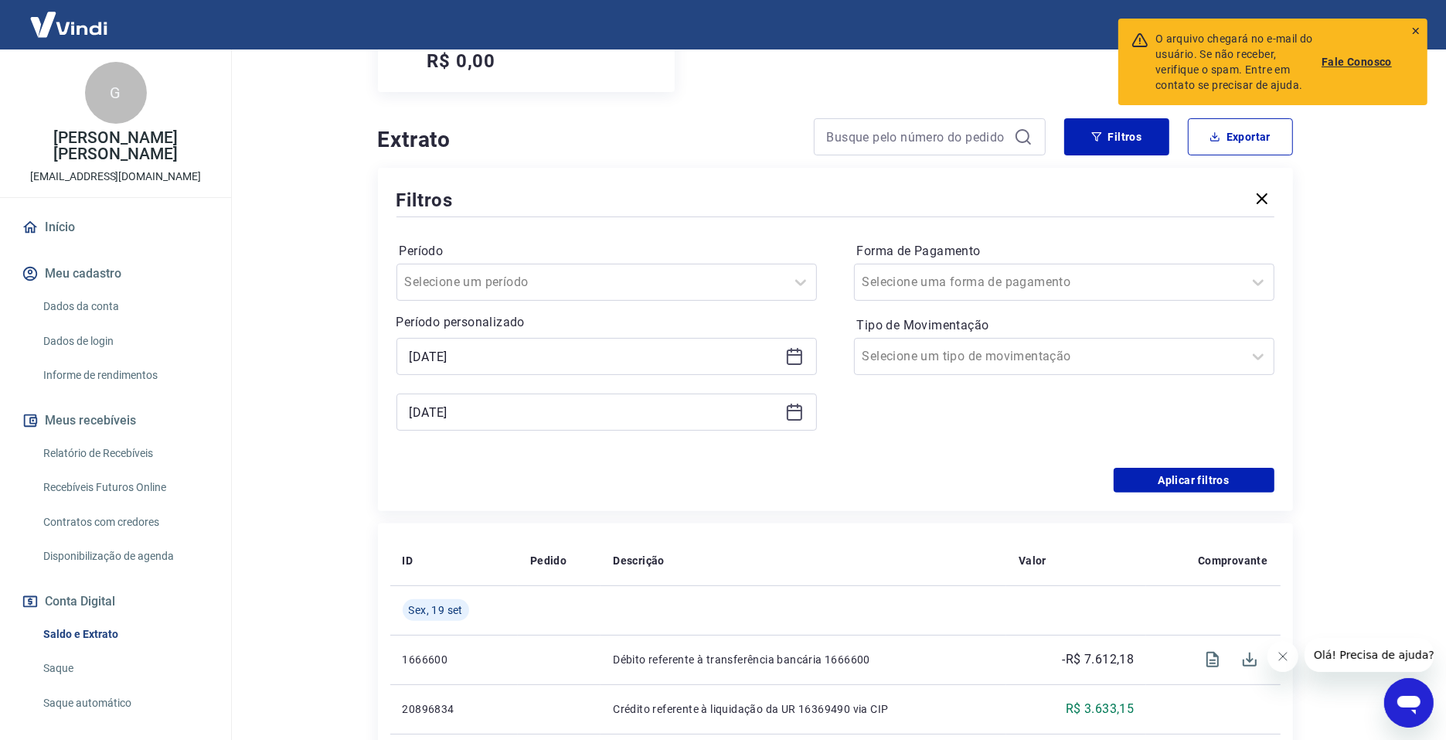
scroll to position [227, 0]
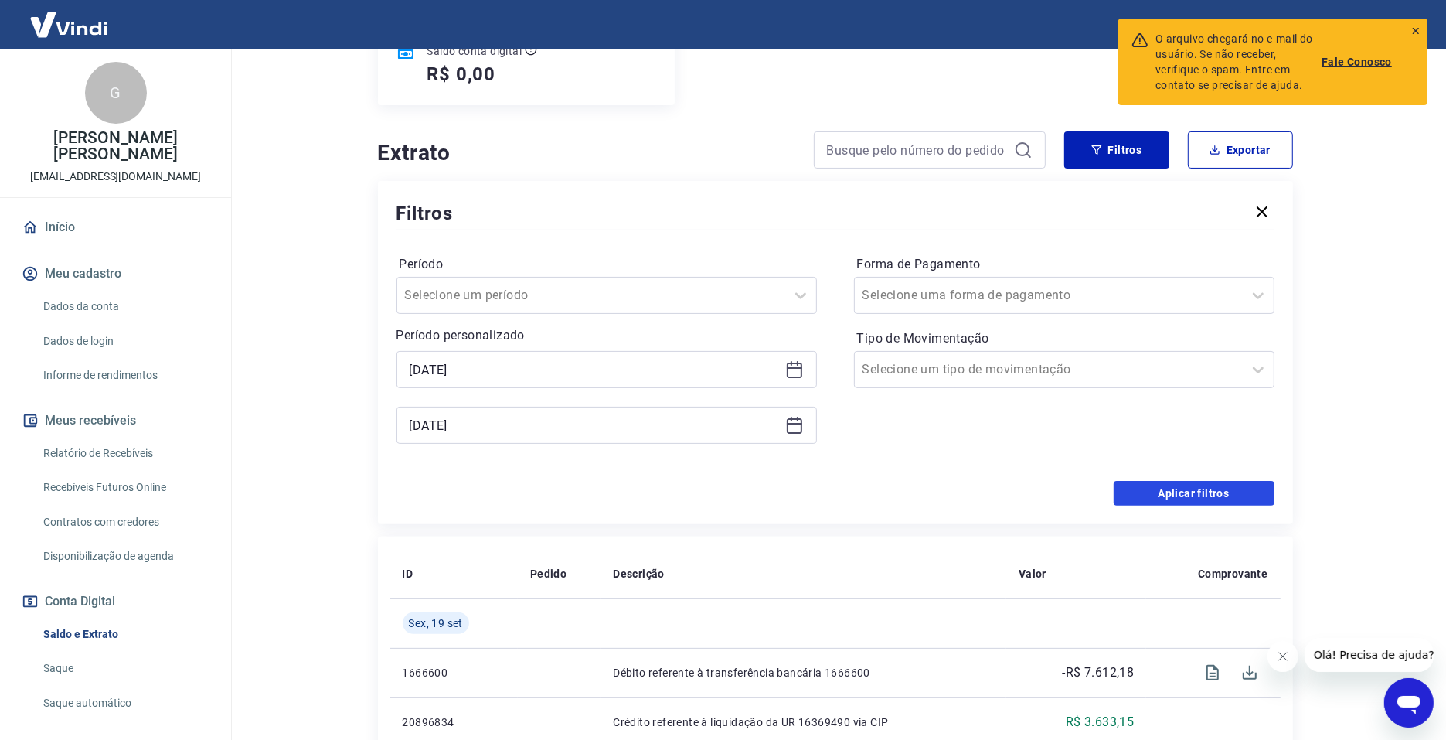
click at [1168, 485] on button "Aplicar filtros" at bounding box center [1194, 493] width 161 height 25
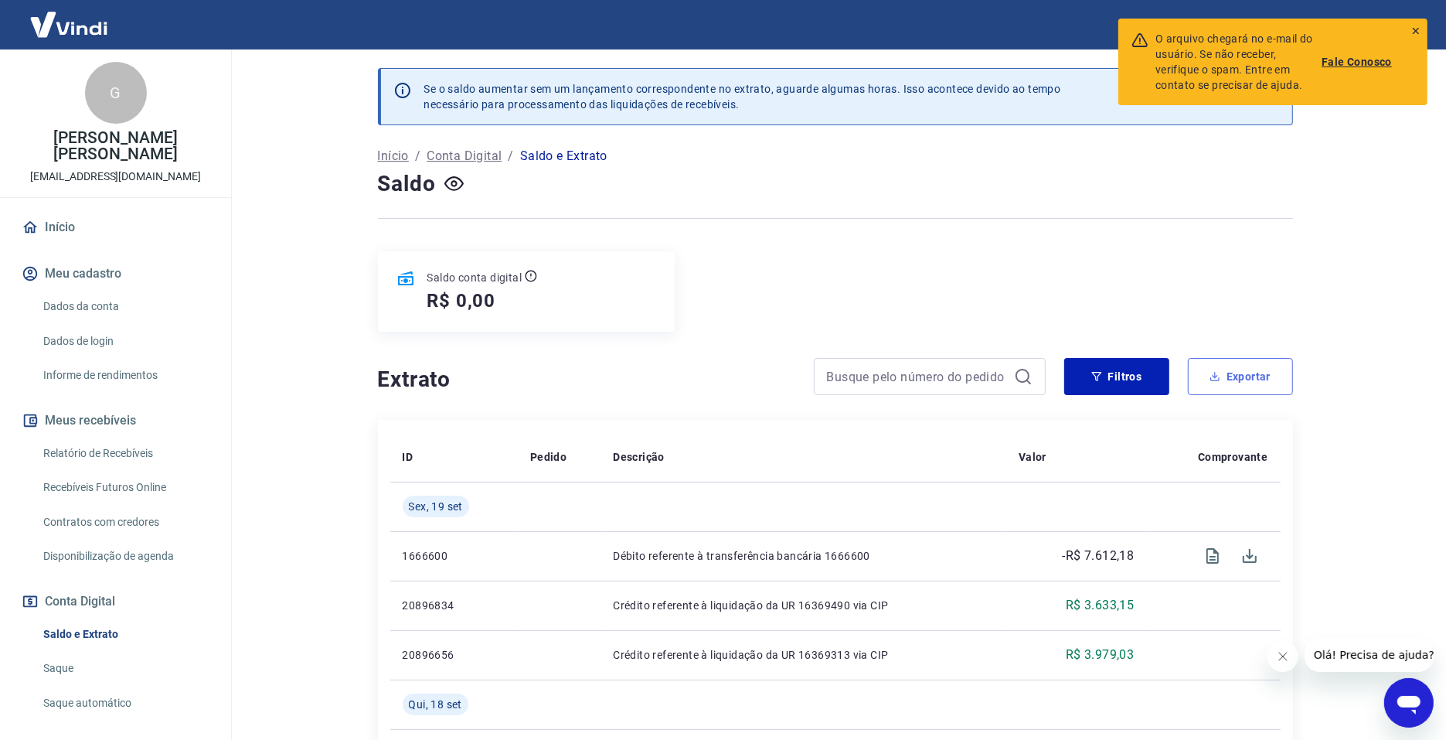
click at [1168, 383] on button "Exportar" at bounding box center [1240, 376] width 105 height 37
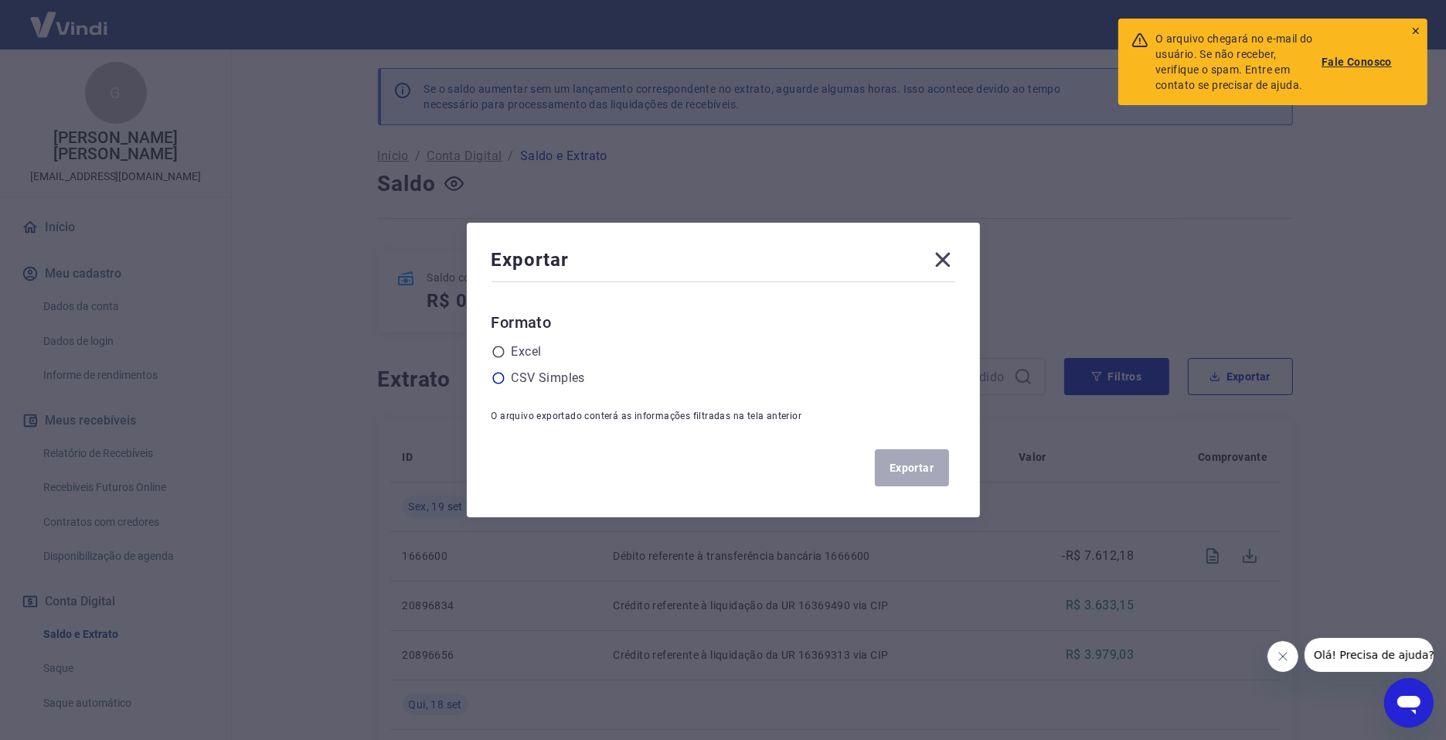
click at [585, 380] on label "CSV Simples" at bounding box center [548, 378] width 73 height 19
click at [0, 0] on input "radio" at bounding box center [0, 0] width 0 height 0
click at [915, 460] on button "Exportar" at bounding box center [912, 467] width 74 height 37
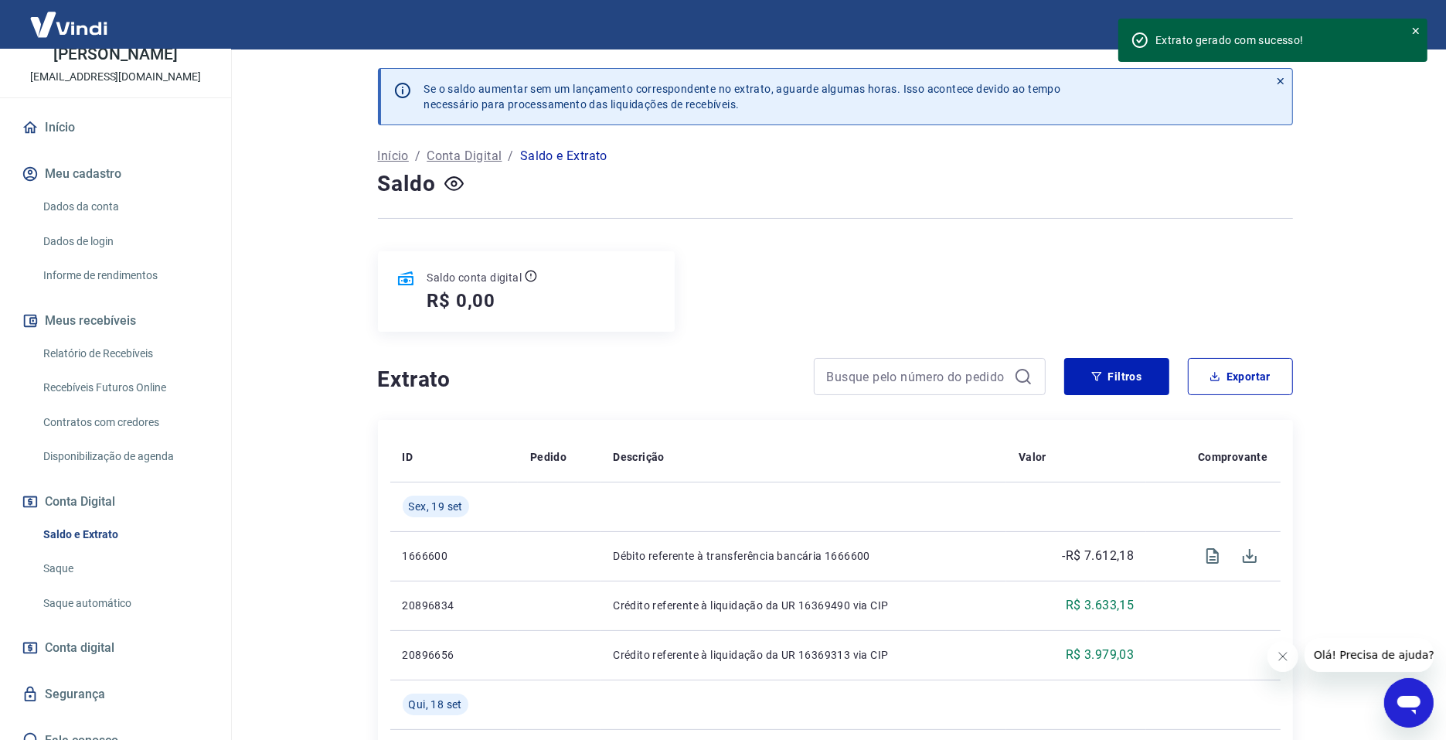
scroll to position [80, 0]
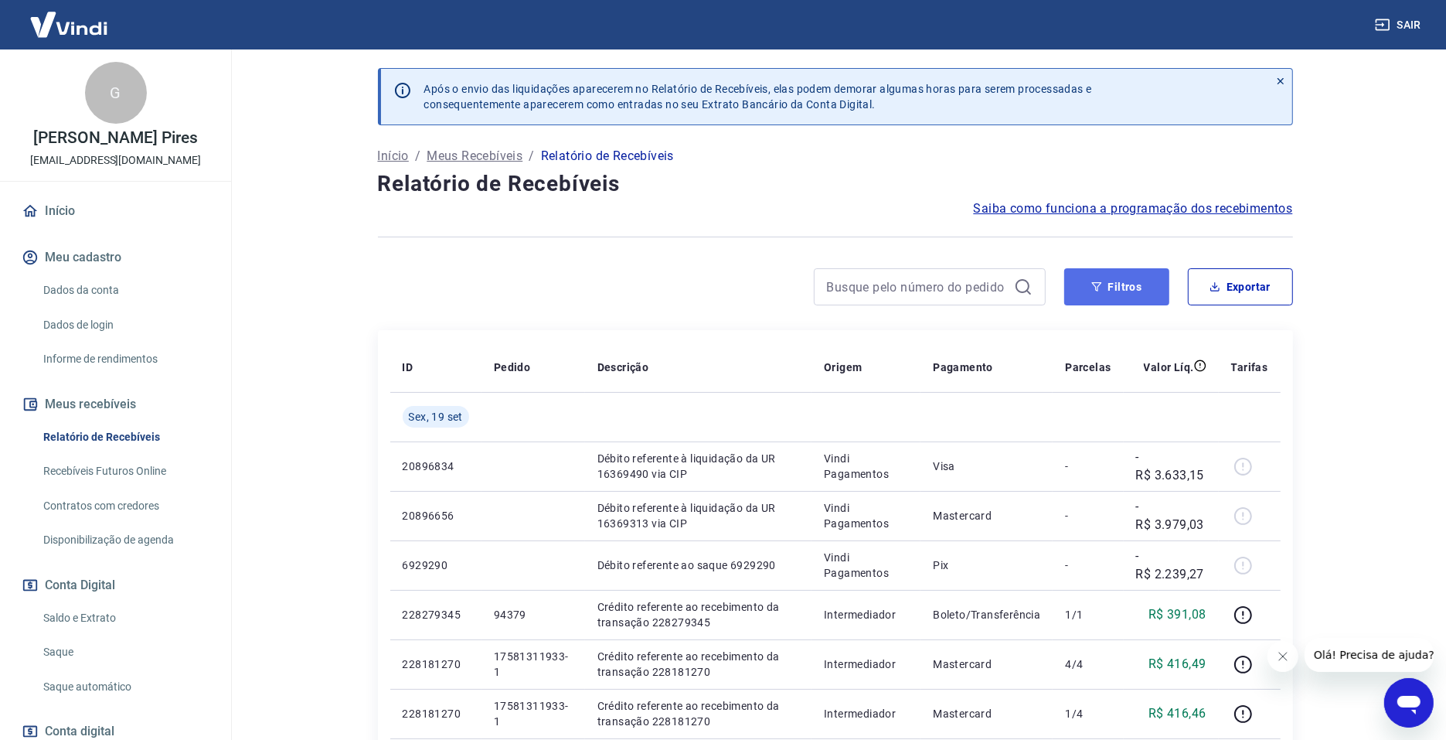
click at [1129, 301] on button "Filtros" at bounding box center [1116, 286] width 105 height 37
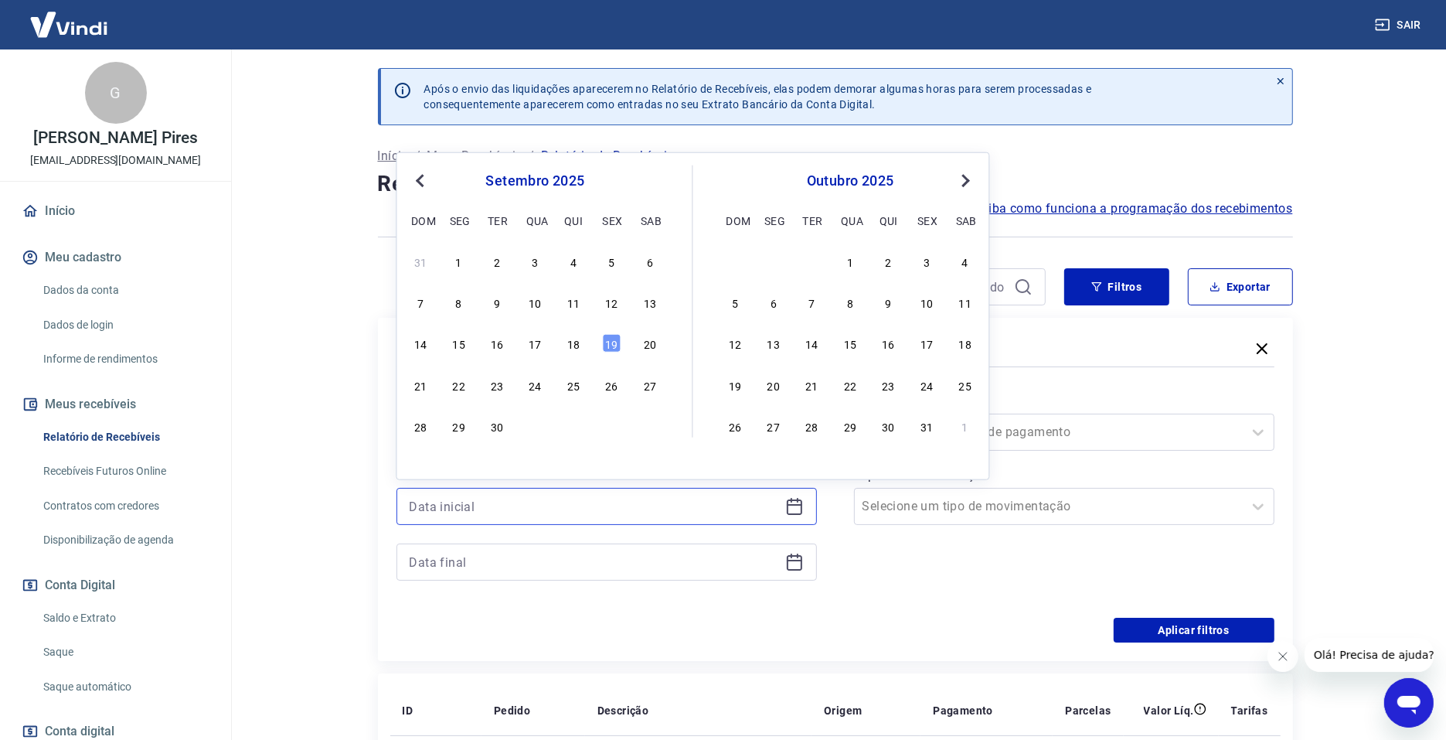
click at [696, 496] on input at bounding box center [595, 506] width 370 height 23
click at [461, 264] on div "1" at bounding box center [459, 261] width 19 height 19
type input "[DATE]"
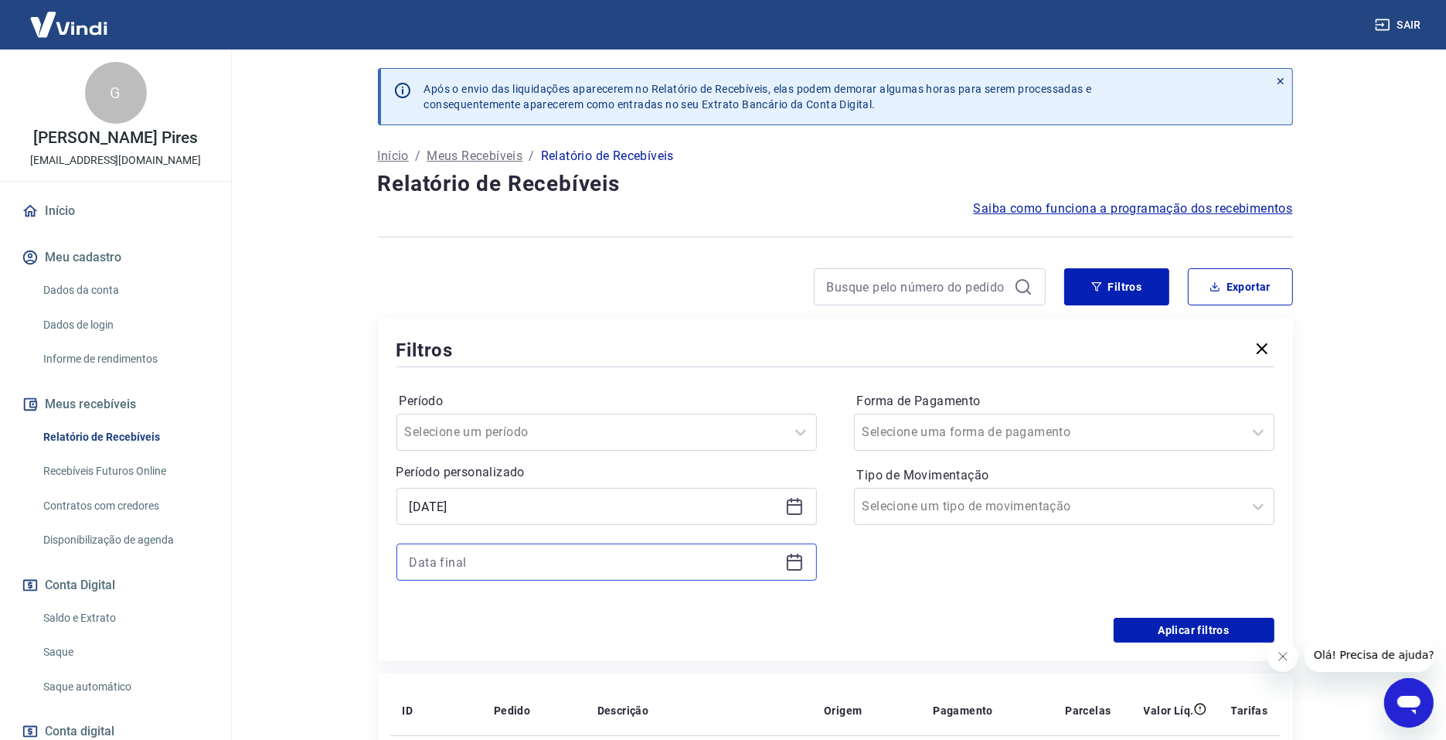
click at [666, 560] on input at bounding box center [595, 561] width 370 height 23
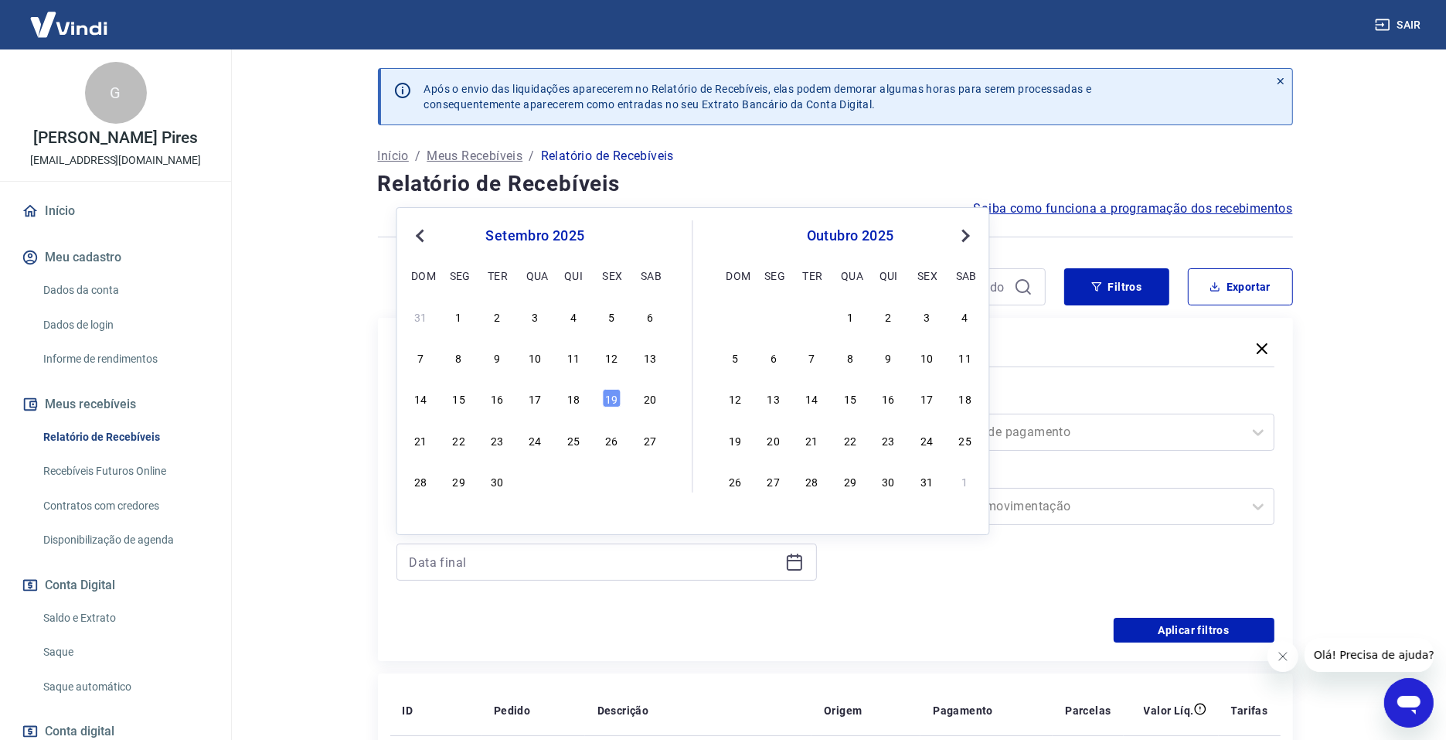
drag, startPoint x: 612, startPoint y: 404, endPoint x: 640, endPoint y: 410, distance: 28.4
click at [612, 404] on div "19" at bounding box center [612, 398] width 19 height 19
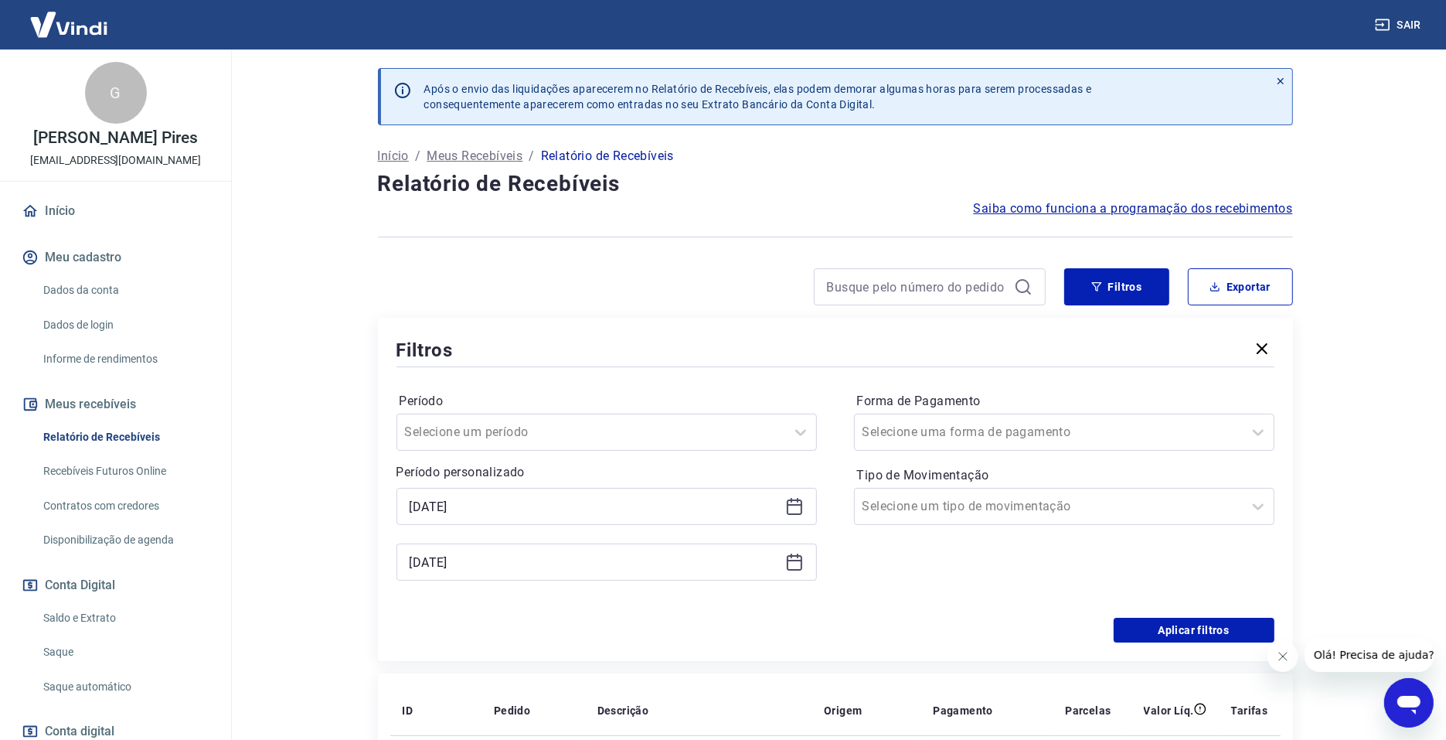
type input "[DATE]"
click at [758, 437] on div at bounding box center [591, 432] width 373 height 22
click at [813, 352] on div "Filtros" at bounding box center [836, 349] width 878 height 27
click at [1137, 417] on div "Selecione uma forma de pagamento" at bounding box center [1064, 432] width 421 height 37
click at [1108, 354] on div "Filtros" at bounding box center [836, 349] width 878 height 27
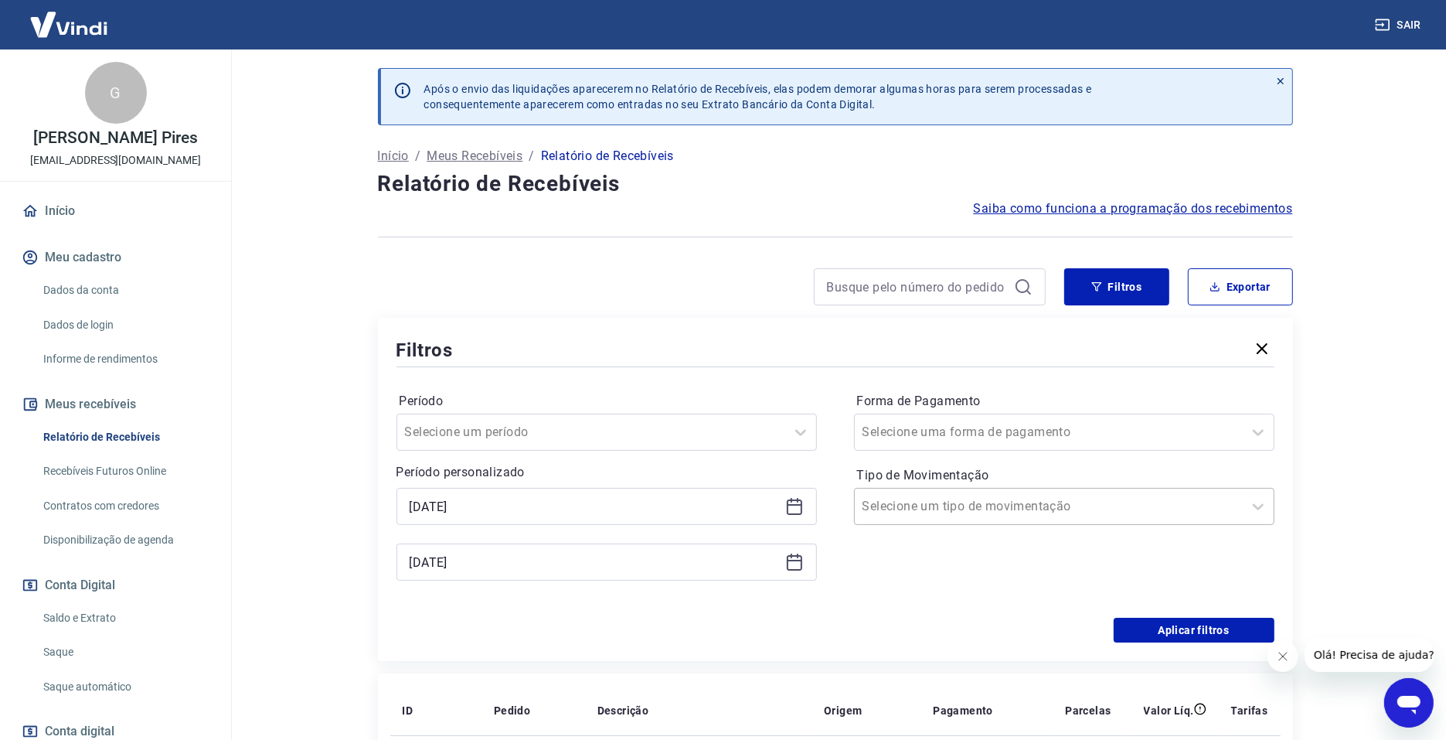
click at [1150, 519] on div "Selecione um tipo de movimentação" at bounding box center [1049, 506] width 388 height 28
click at [1119, 423] on div at bounding box center [1049, 432] width 373 height 22
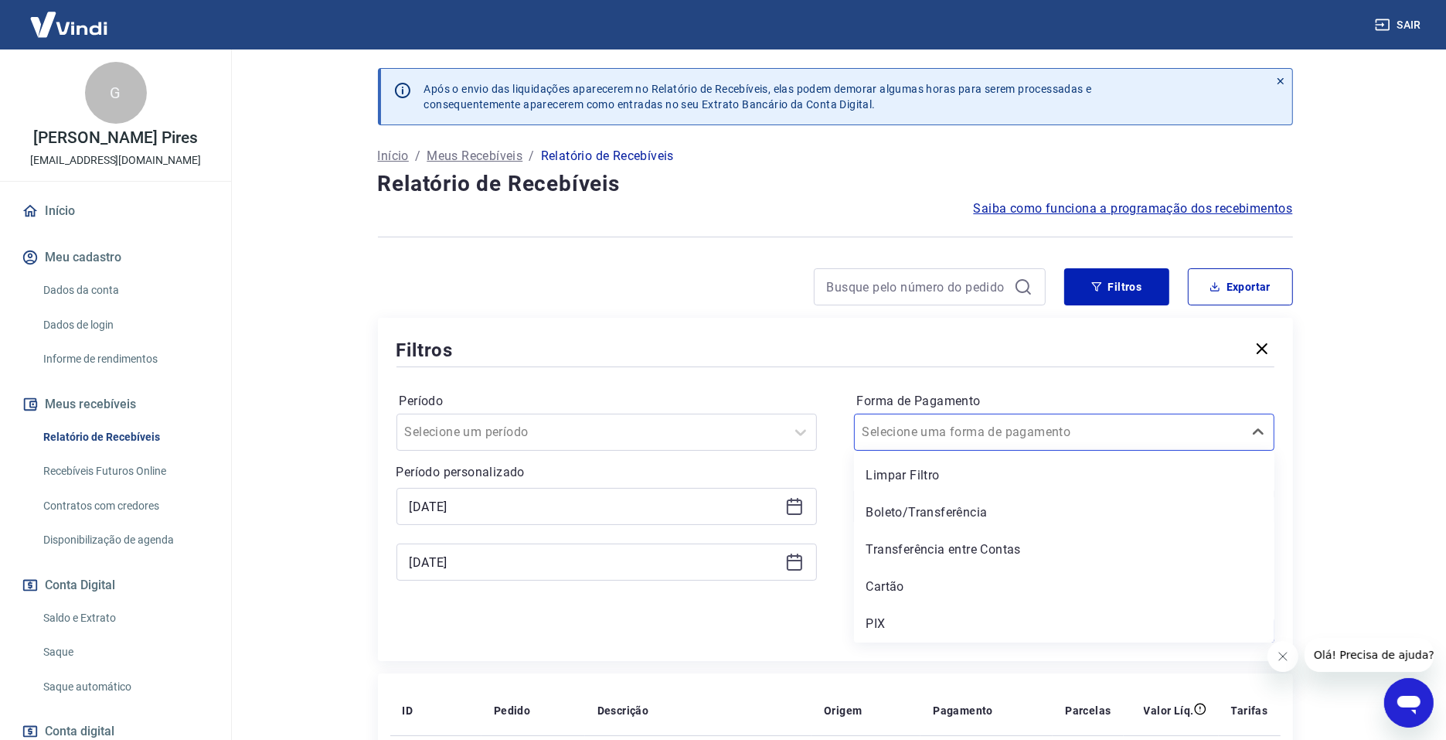
click at [1018, 380] on div "Período Selecione um período Período personalizado Selected date: segunda-feira…" at bounding box center [836, 493] width 878 height 247
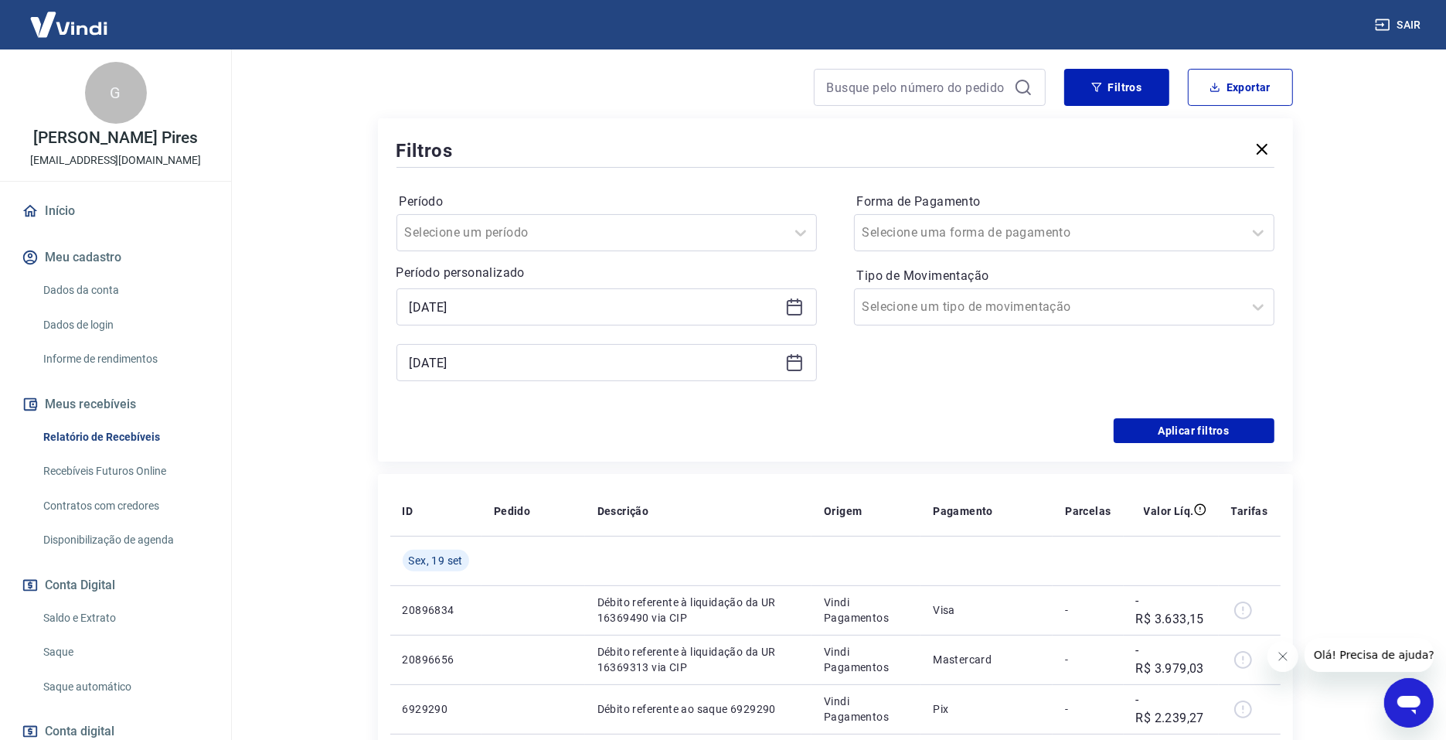
scroll to position [209, 0]
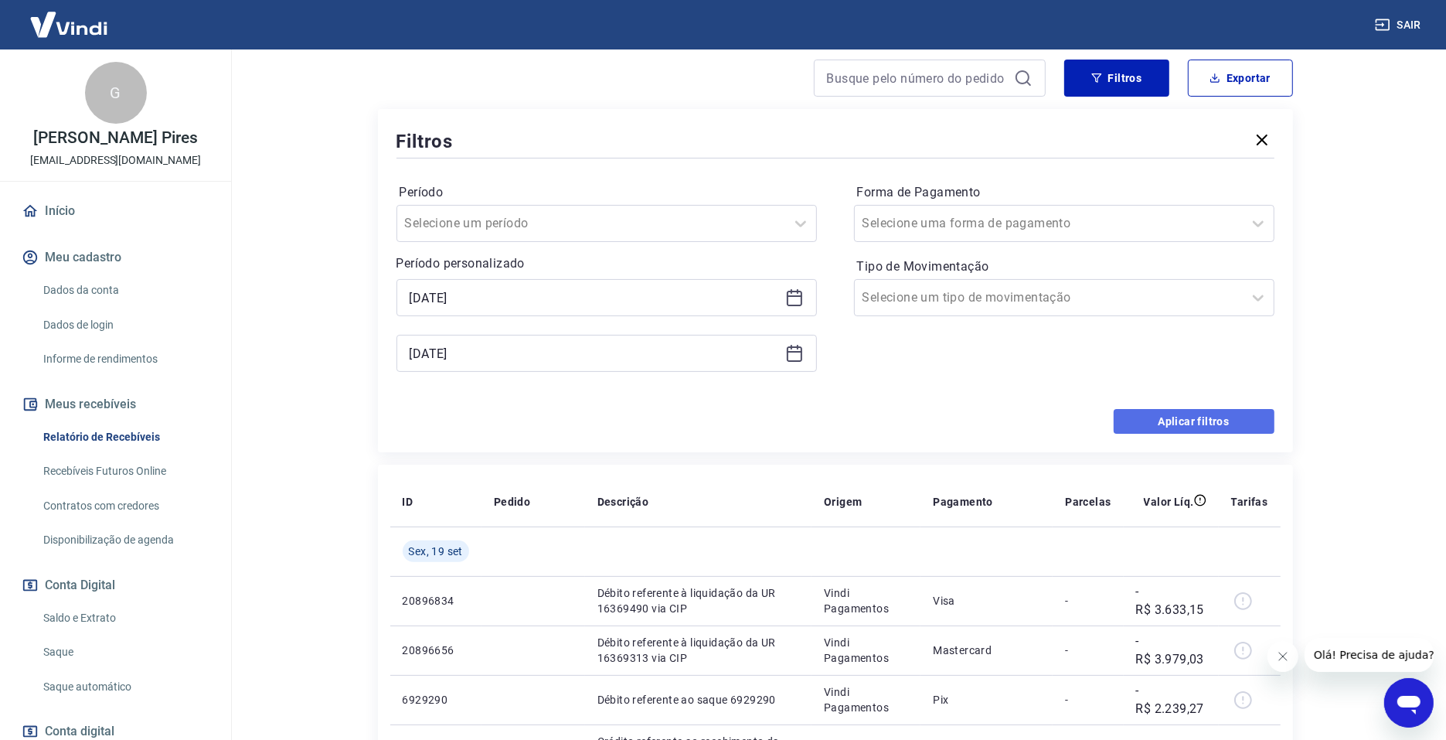
click at [1247, 420] on button "Aplicar filtros" at bounding box center [1194, 421] width 161 height 25
